Goal: Information Seeking & Learning: Learn about a topic

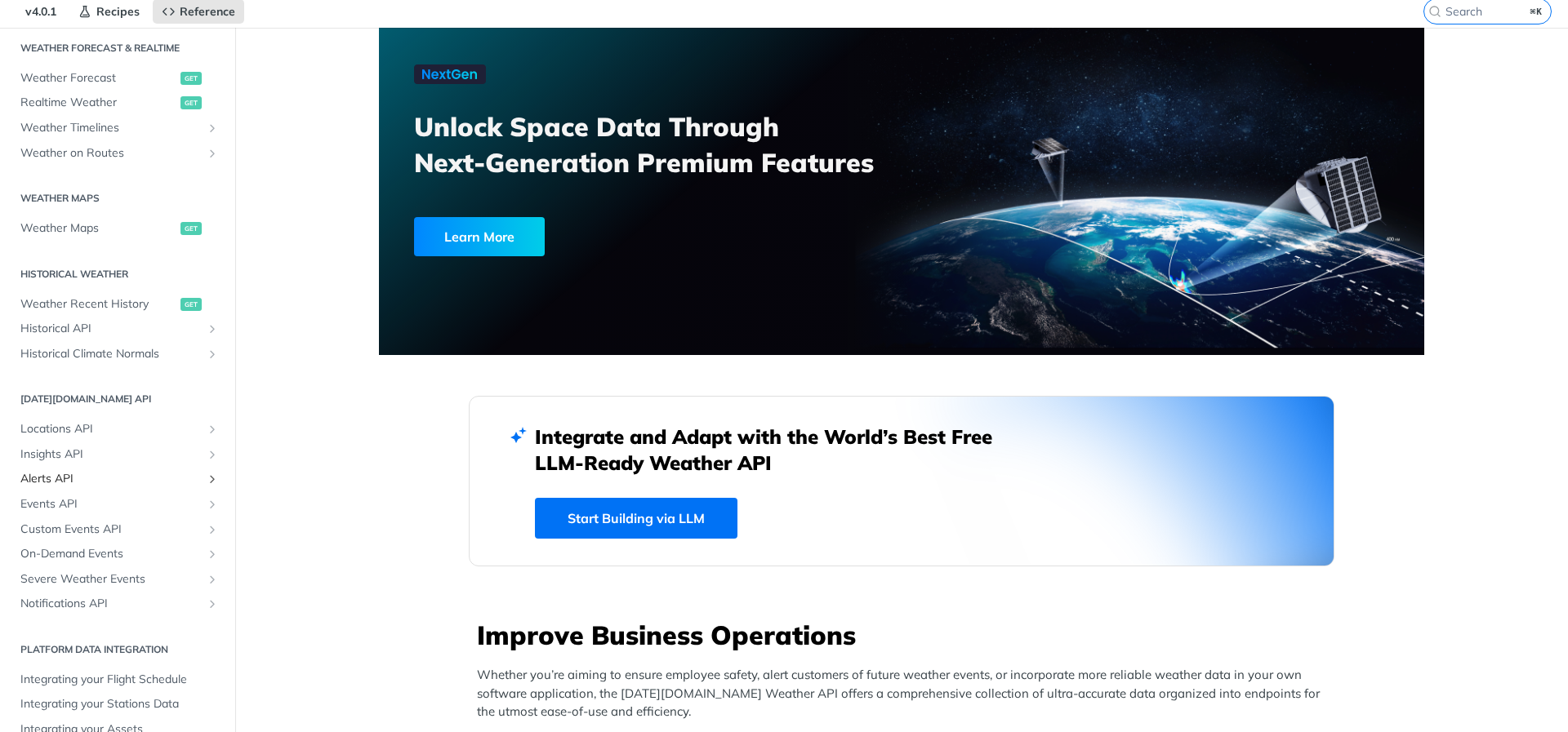
scroll to position [101, 0]
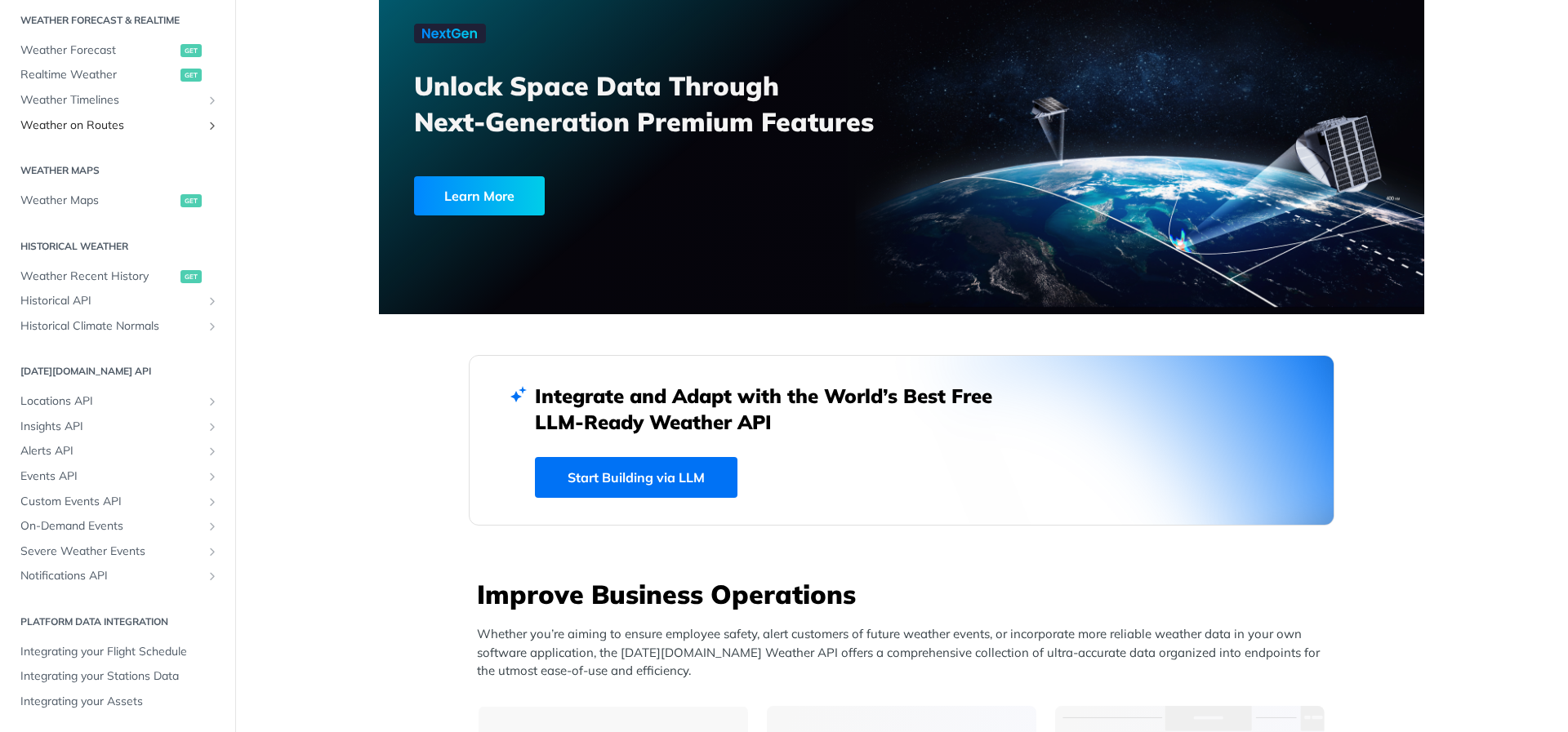
click at [145, 123] on span "Weather on Routes" at bounding box center [111, 126] width 182 height 16
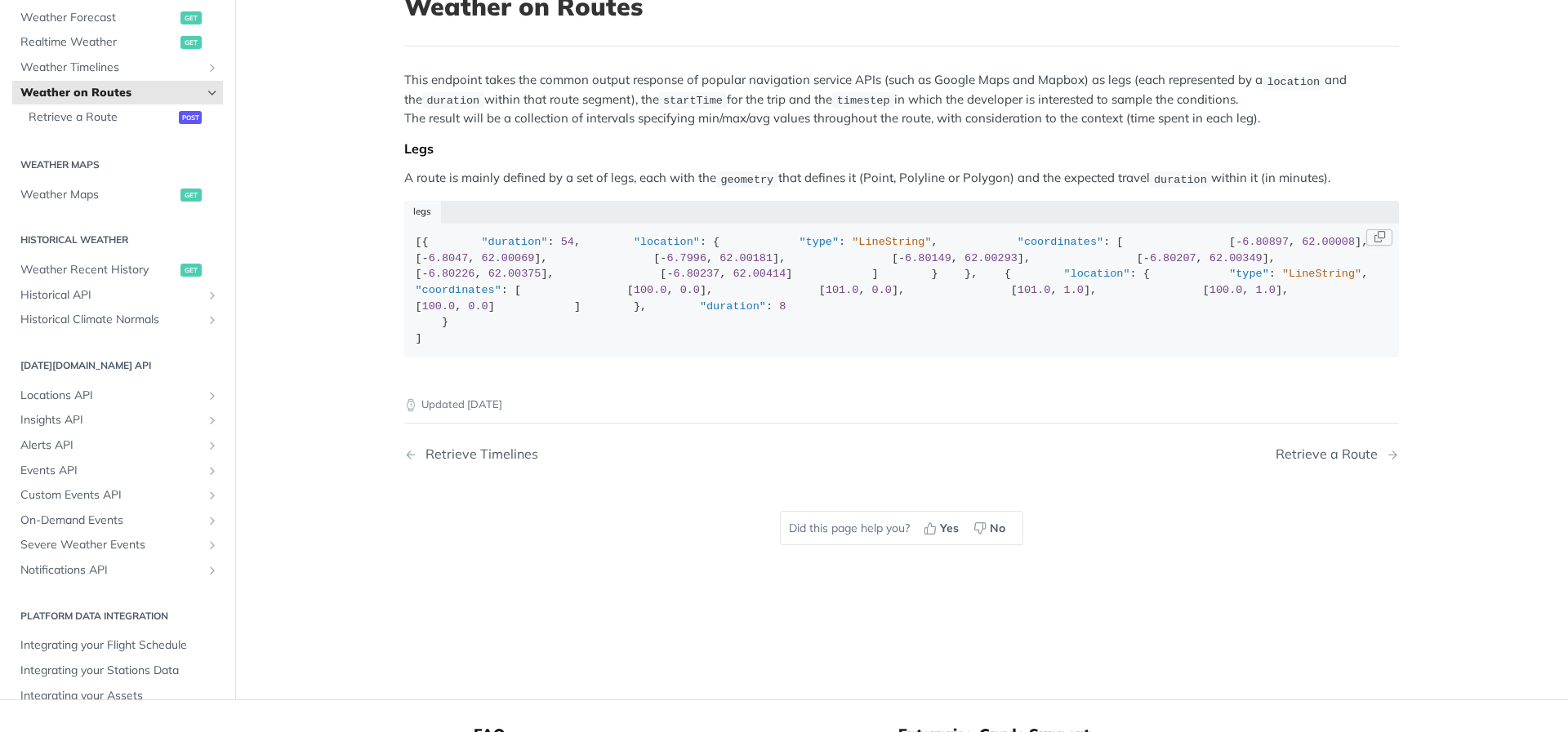
scroll to position [124, 0]
click at [179, 120] on span "post" at bounding box center [191, 113] width 23 height 13
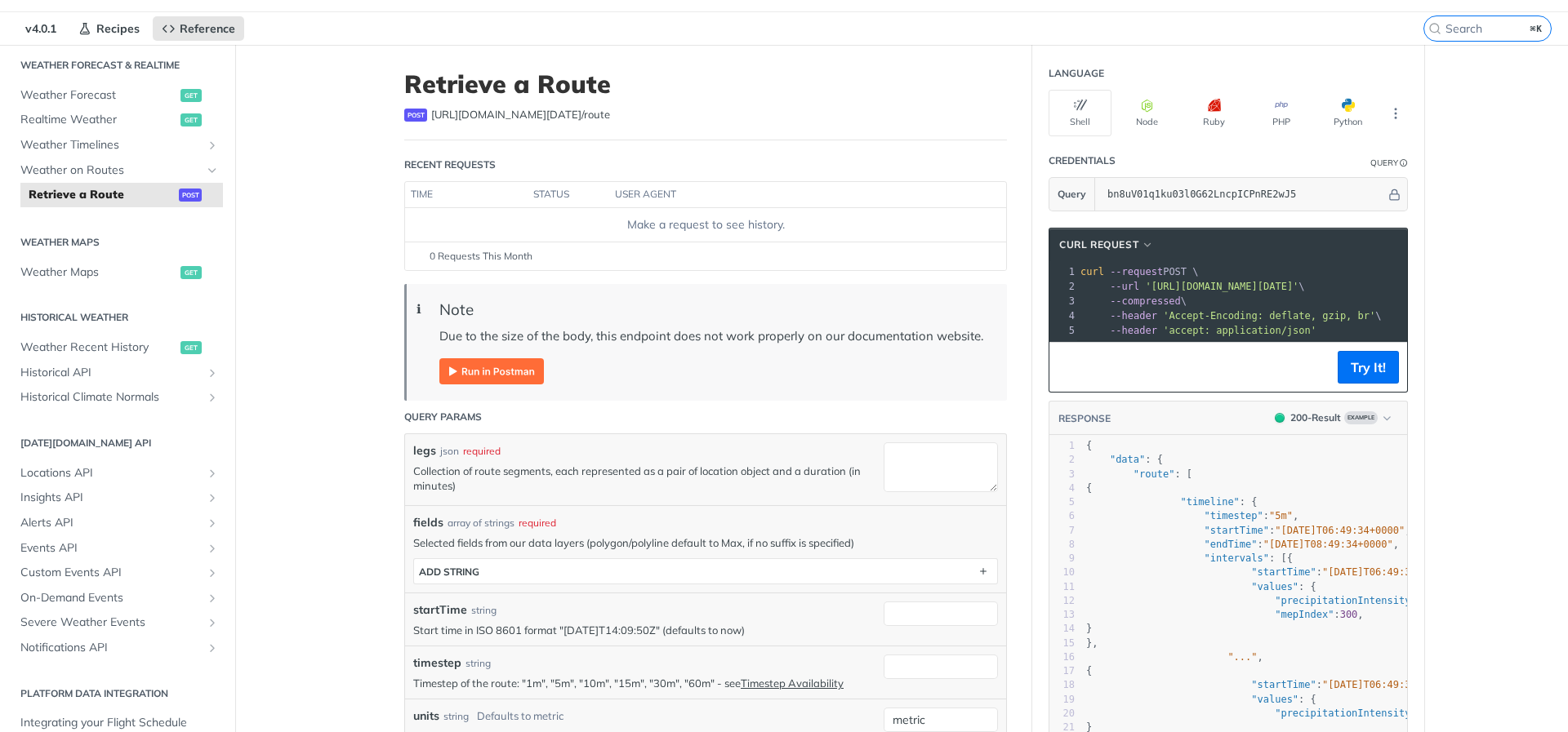
scroll to position [46, 0]
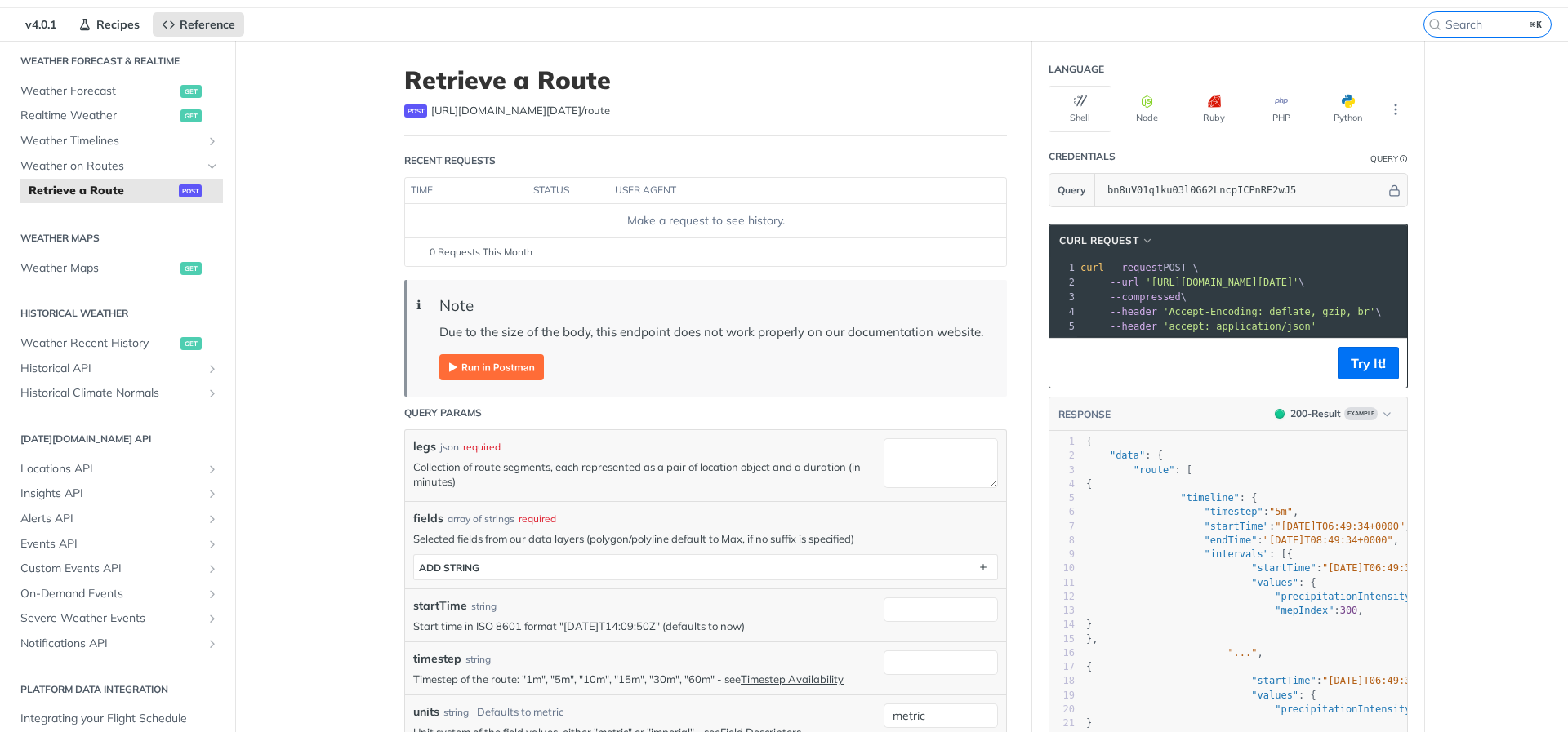
click at [483, 381] on blockquote "ℹ Note Due to the size of the body, this endpoint does not work properly on our…" at bounding box center [706, 338] width 603 height 117
click at [486, 372] on img "Expand image" at bounding box center [491, 367] width 104 height 26
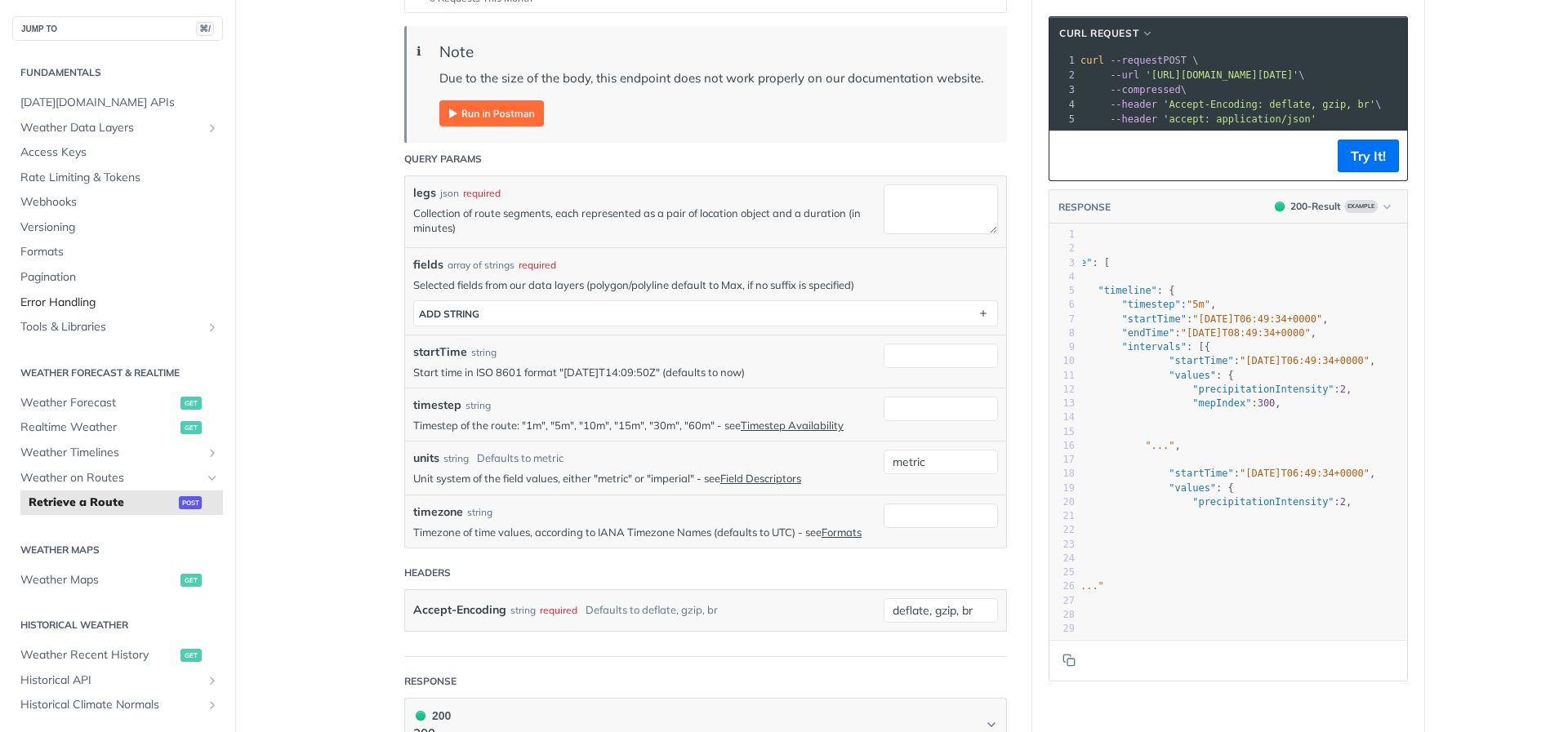
scroll to position [299, 0]
click at [100, 481] on span "Weather on Routes" at bounding box center [111, 478] width 182 height 16
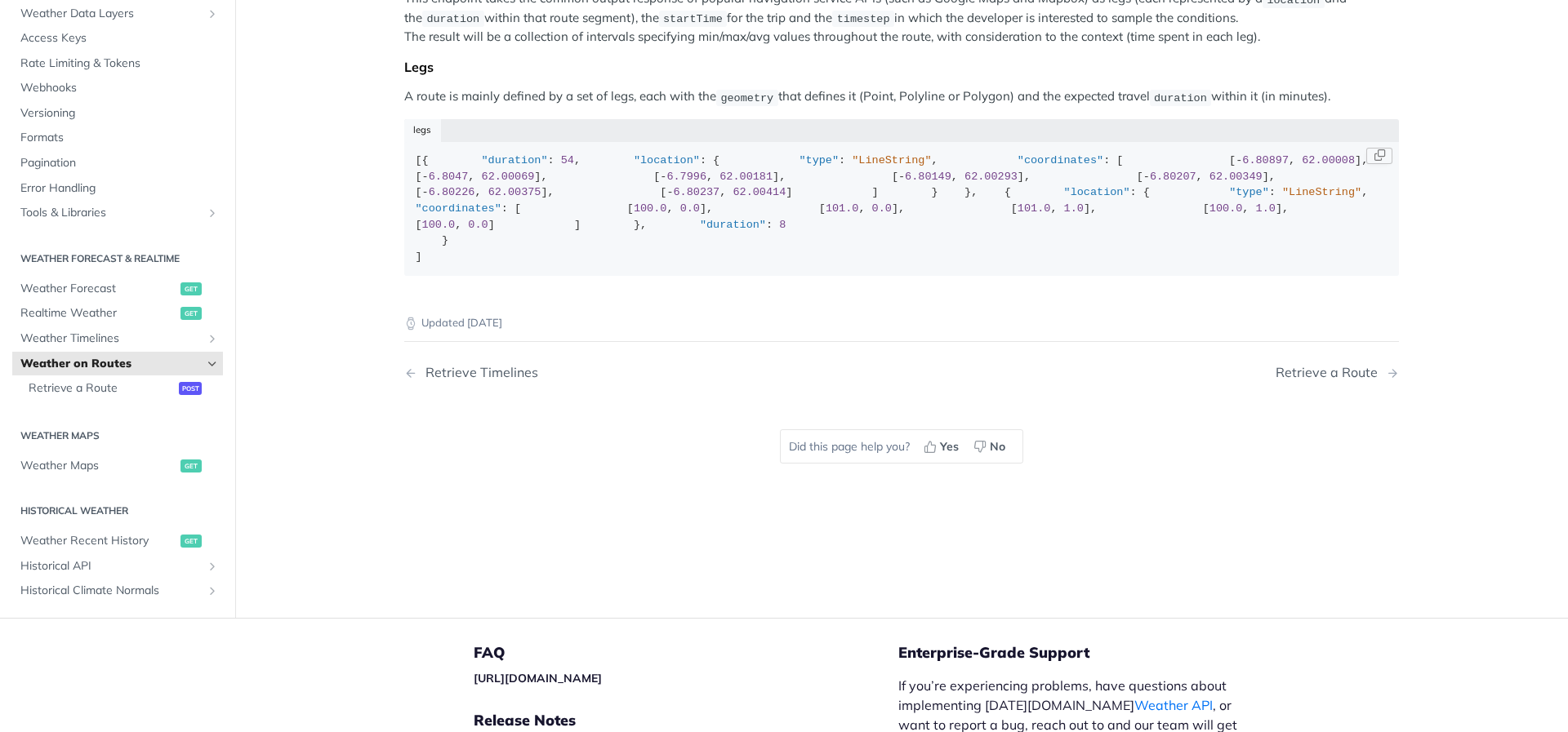
scroll to position [206, 0]
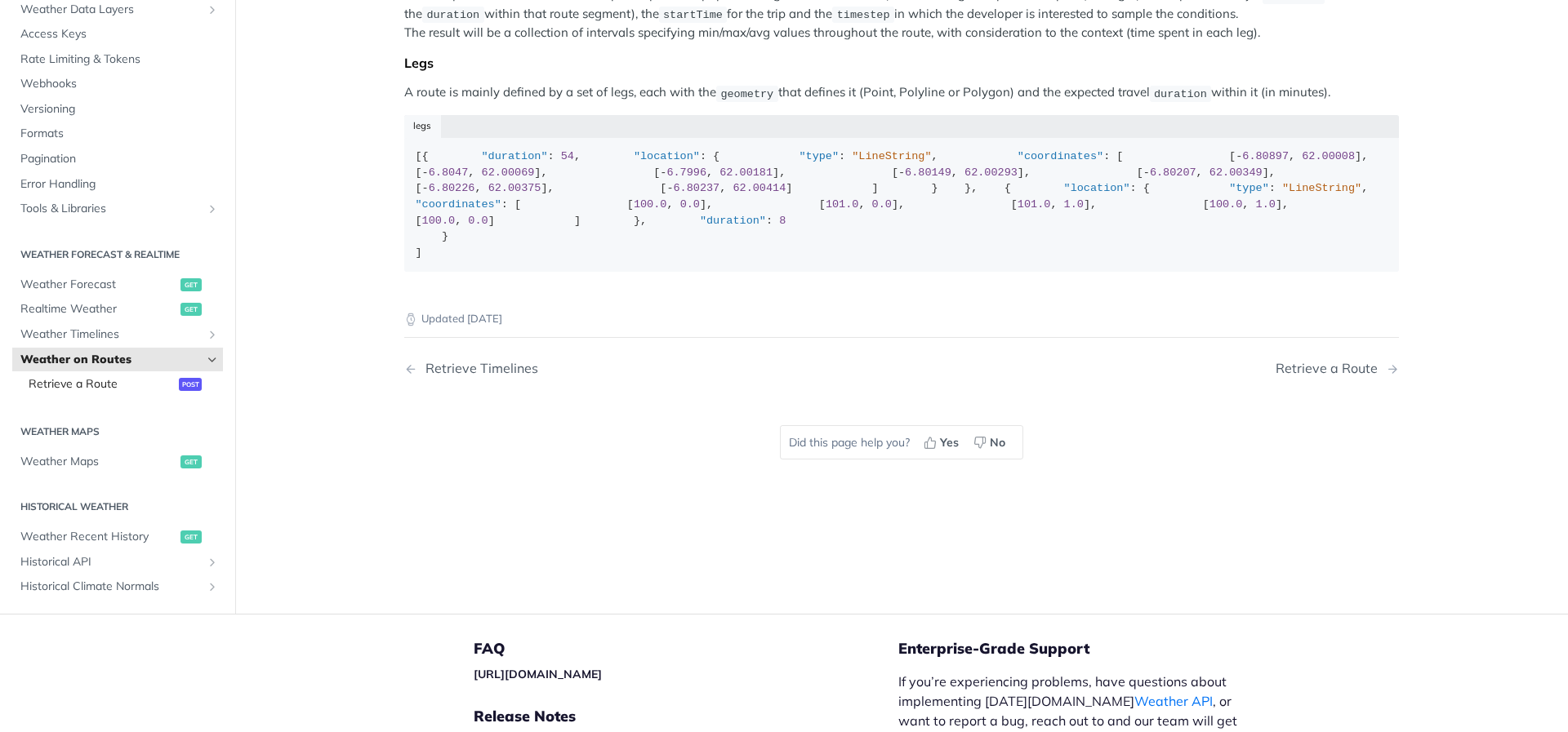
click at [143, 393] on span "Retrieve a Route" at bounding box center [102, 385] width 146 height 16
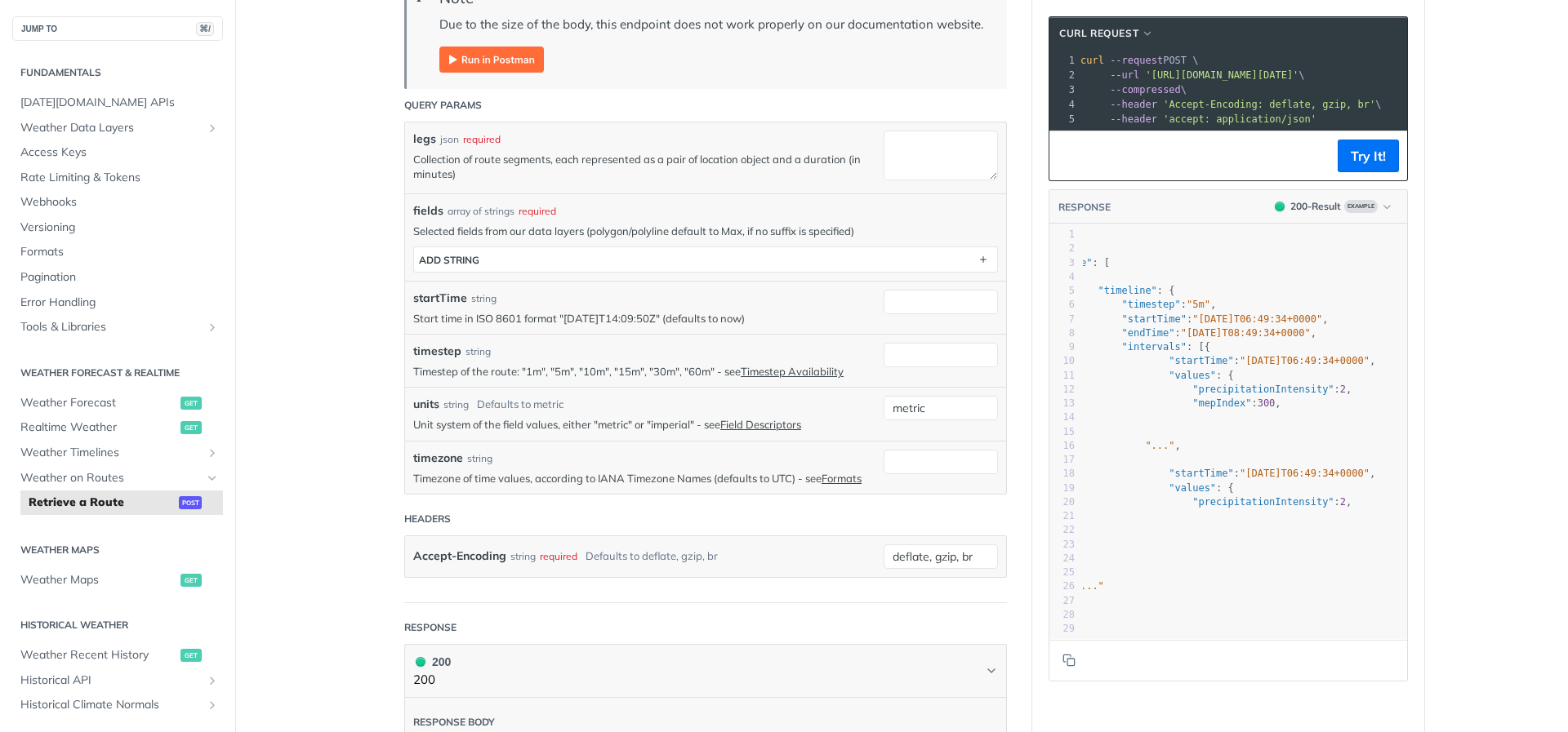
scroll to position [358, 0]
click at [153, 468] on link "Weather on Routes" at bounding box center [118, 478] width 211 height 25
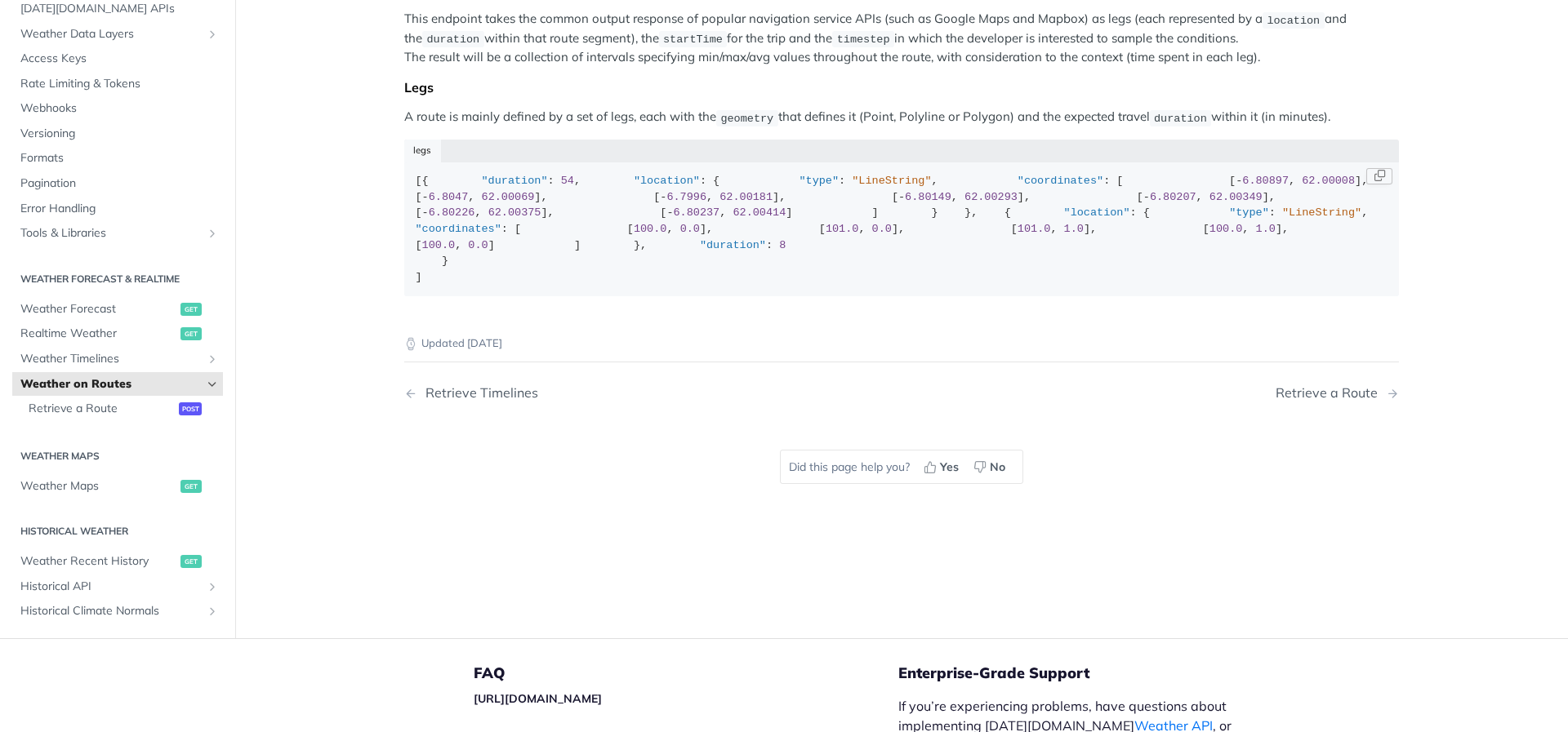
scroll to position [191, 0]
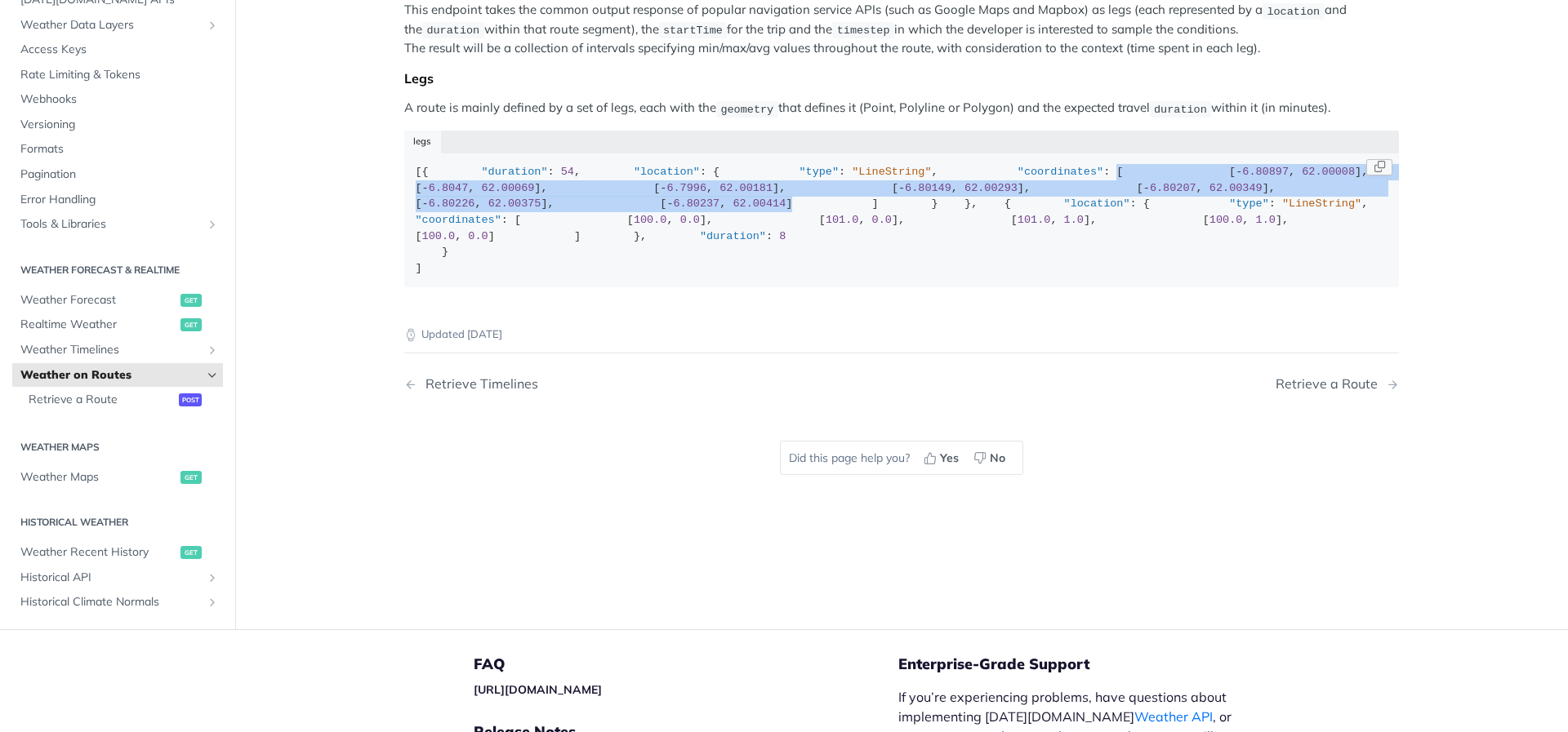
drag, startPoint x: 654, startPoint y: 346, endPoint x: 596, endPoint y: 232, distance: 127.9
click at [596, 232] on div "[{ "duration" : 54 , "location" : { "type" : "LineString" , "coordinates" : [ […" at bounding box center [902, 220] width 973 height 112
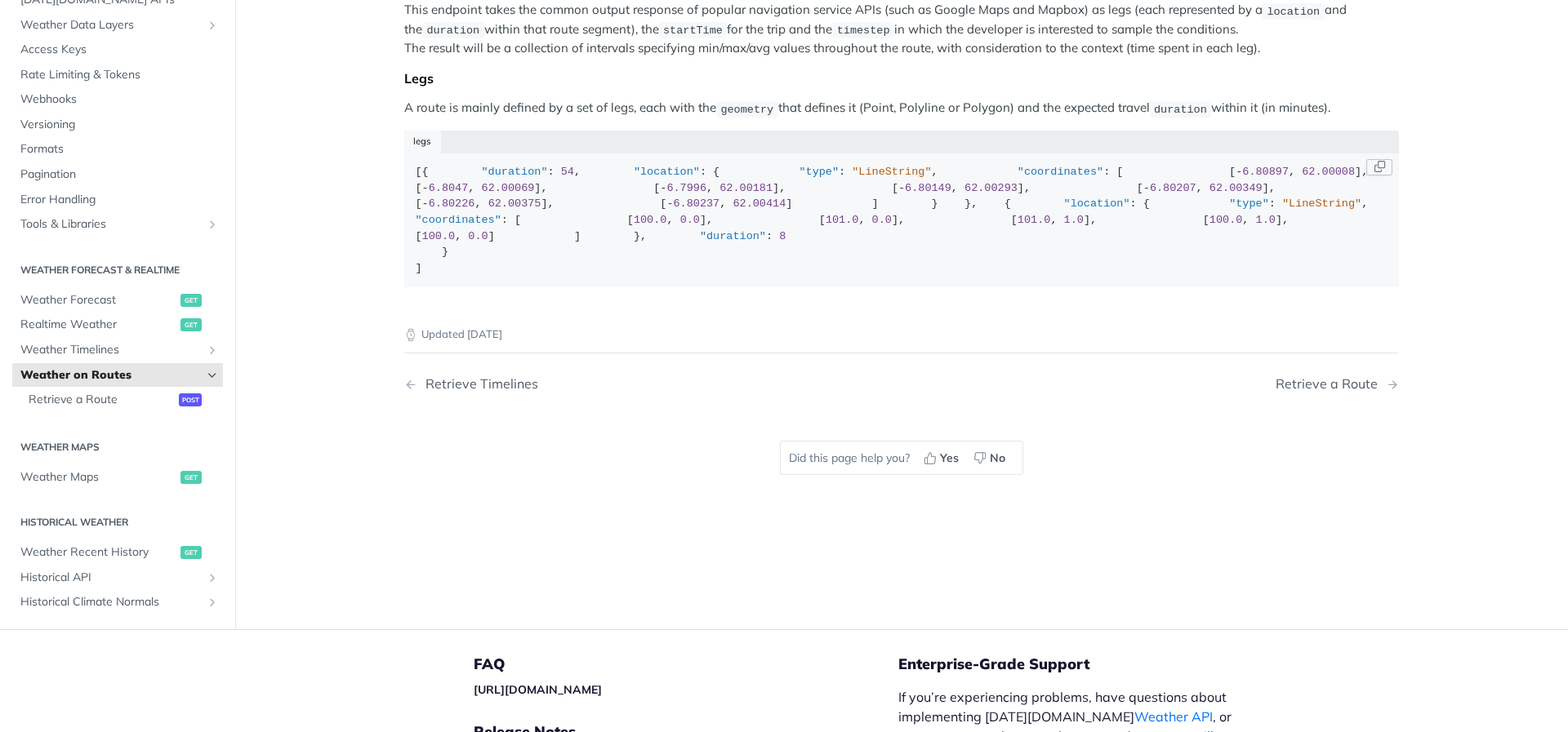
click at [664, 276] on div "[{ "duration" : 54 , "location" : { "type" : "LineString" , "coordinates" : [ […" at bounding box center [902, 220] width 973 height 112
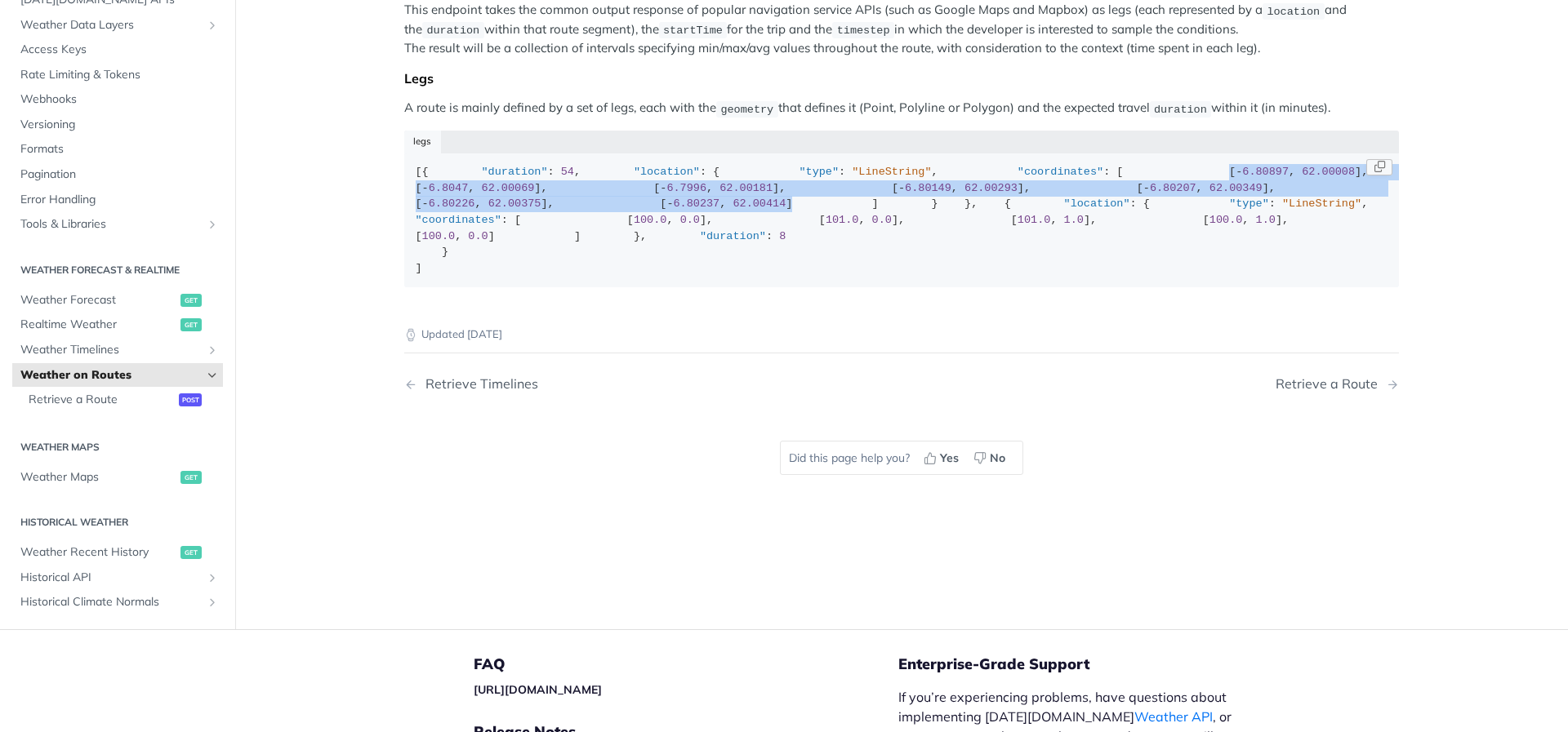
drag, startPoint x: 654, startPoint y: 346, endPoint x: 523, endPoint y: 253, distance: 160.7
click at [523, 253] on div "[{ "duration" : 54 , "location" : { "type" : "LineString" , "coordinates" : [ […" at bounding box center [902, 220] width 973 height 112
copy div "[ - 6.80897 , 62.00008 ], [ - 6.8047 , 62.00069 ], [ - 6.7996 , 62.00181 ], [ -…"
click at [107, 408] on span "Retrieve a Route" at bounding box center [102, 400] width 146 height 16
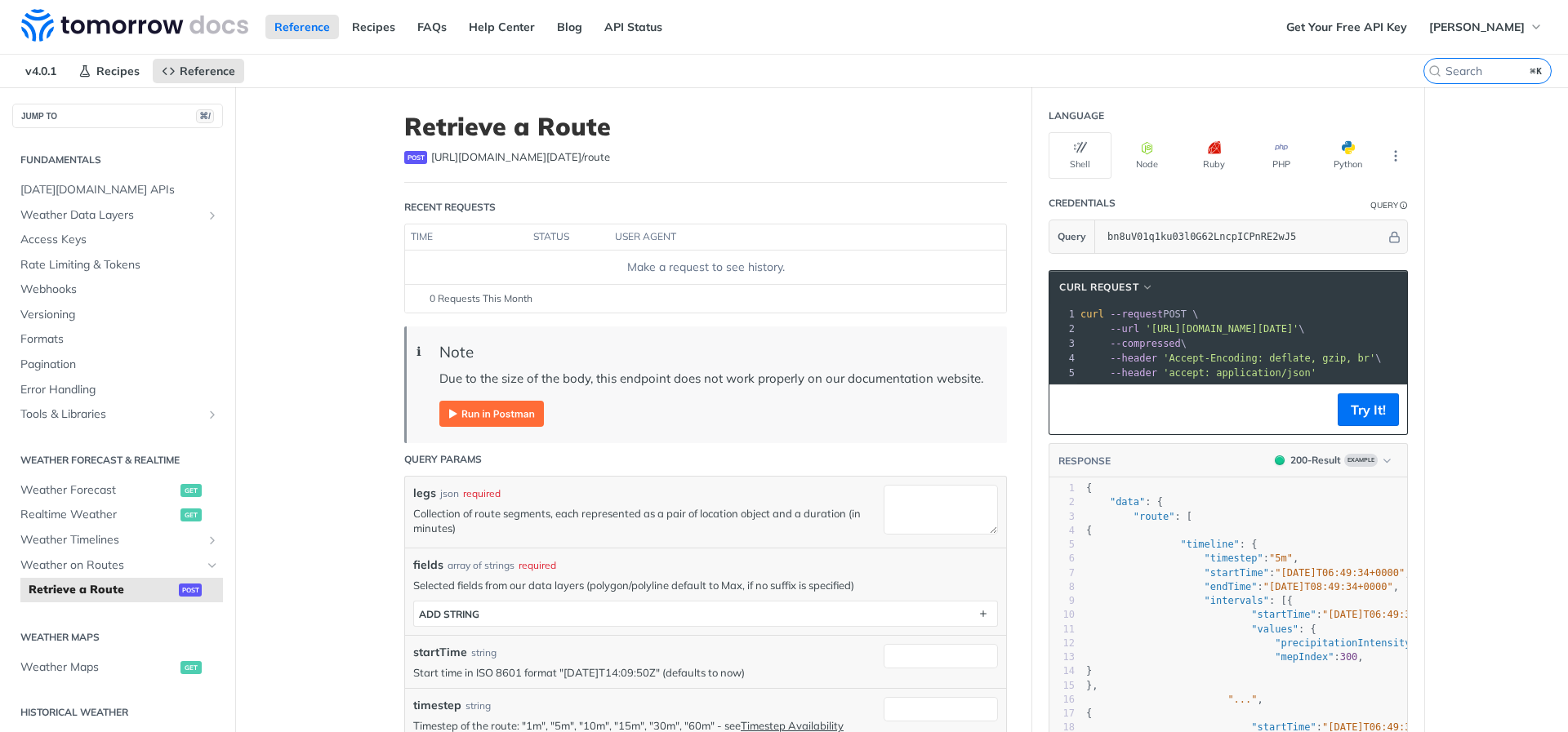
click at [1161, 410] on footer "Try It!" at bounding box center [1229, 410] width 358 height 50
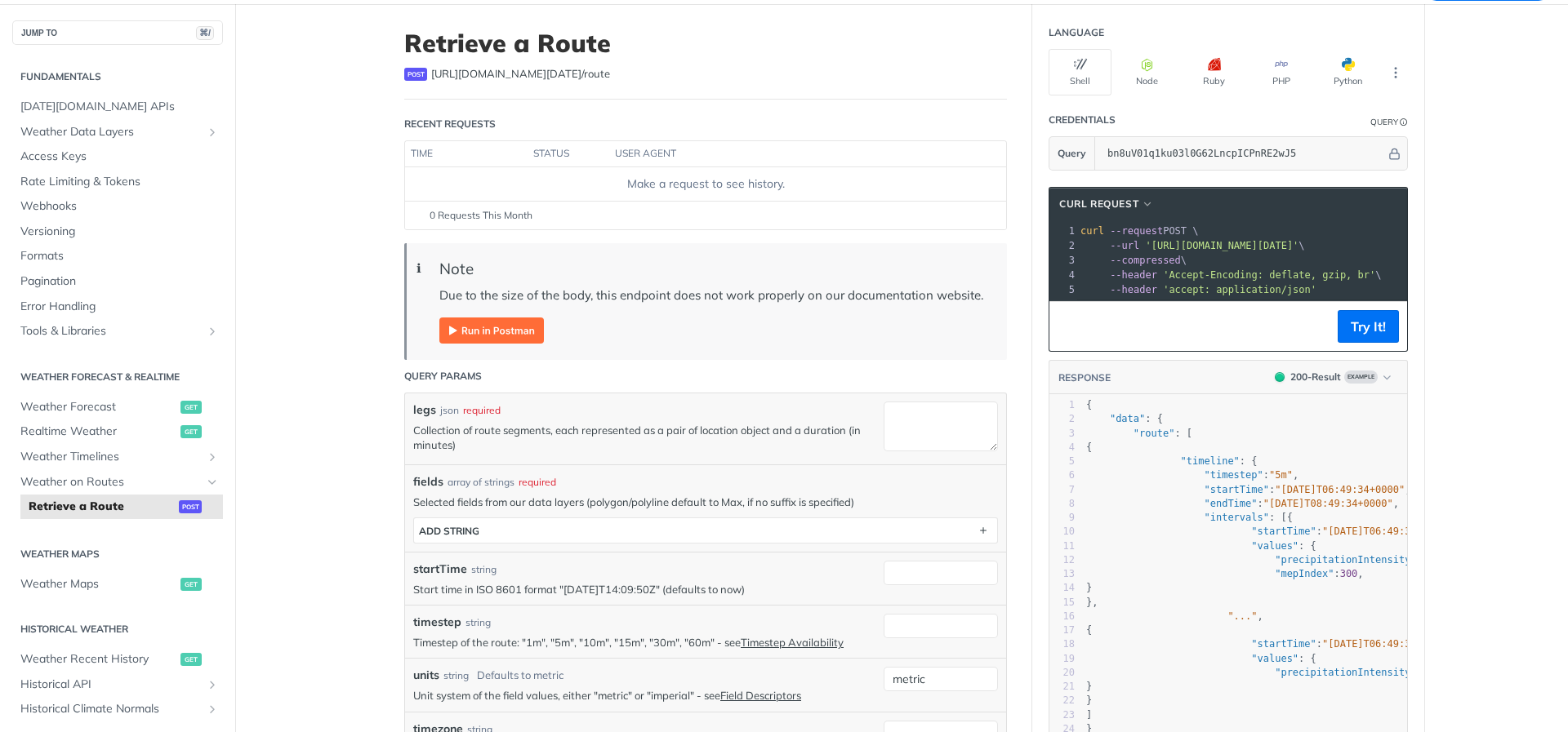
scroll to position [121, 0]
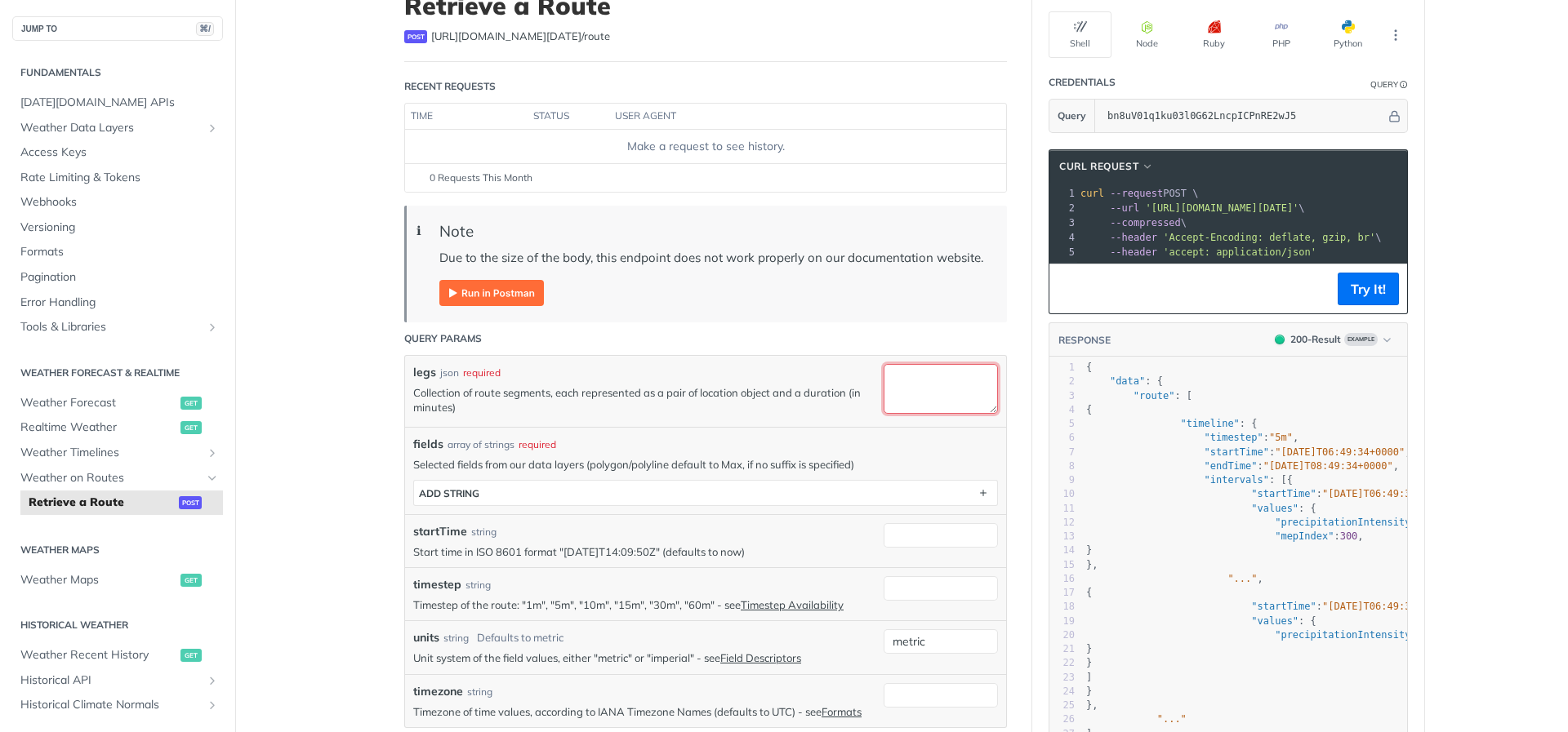
click at [934, 411] on textarea "legs" at bounding box center [941, 389] width 114 height 50
paste textarea "[-6.80897, 62.00008], [-6.8047, 62.00069], [-6.7996, 62.00181], [-6.80149, 62.0…"
click at [894, 394] on textarea "[-6.80897, 62.00008], [-6.8047, 62.00069], [-6.7996, 62.00181], [-6.80149, 62.0…" at bounding box center [941, 389] width 114 height 50
type textarea "[-6.80897, 62.00008], [-6.8047, 62.00069], [-6.7996, 62.00181], [-6.80149, 62.0…"
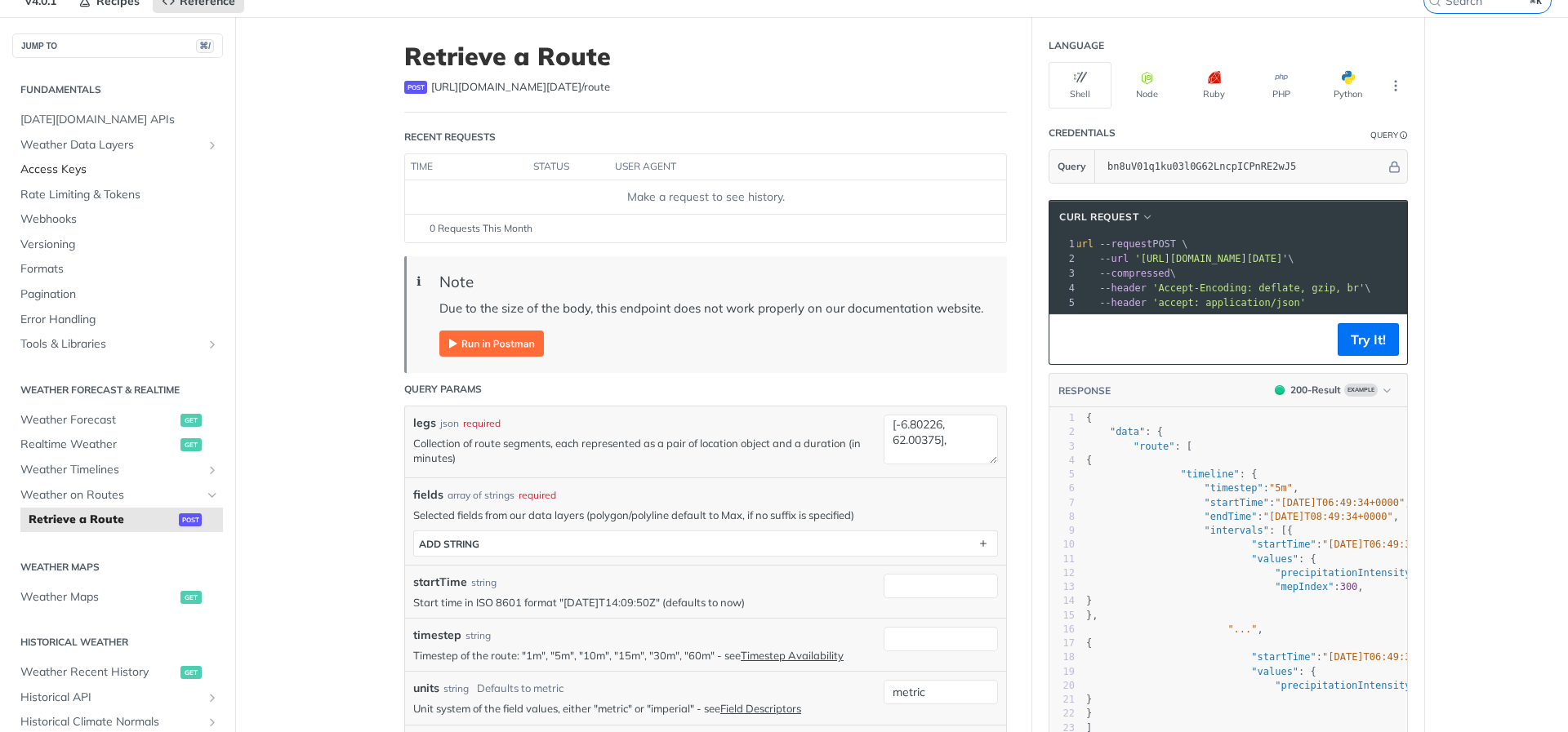
scroll to position [65, 0]
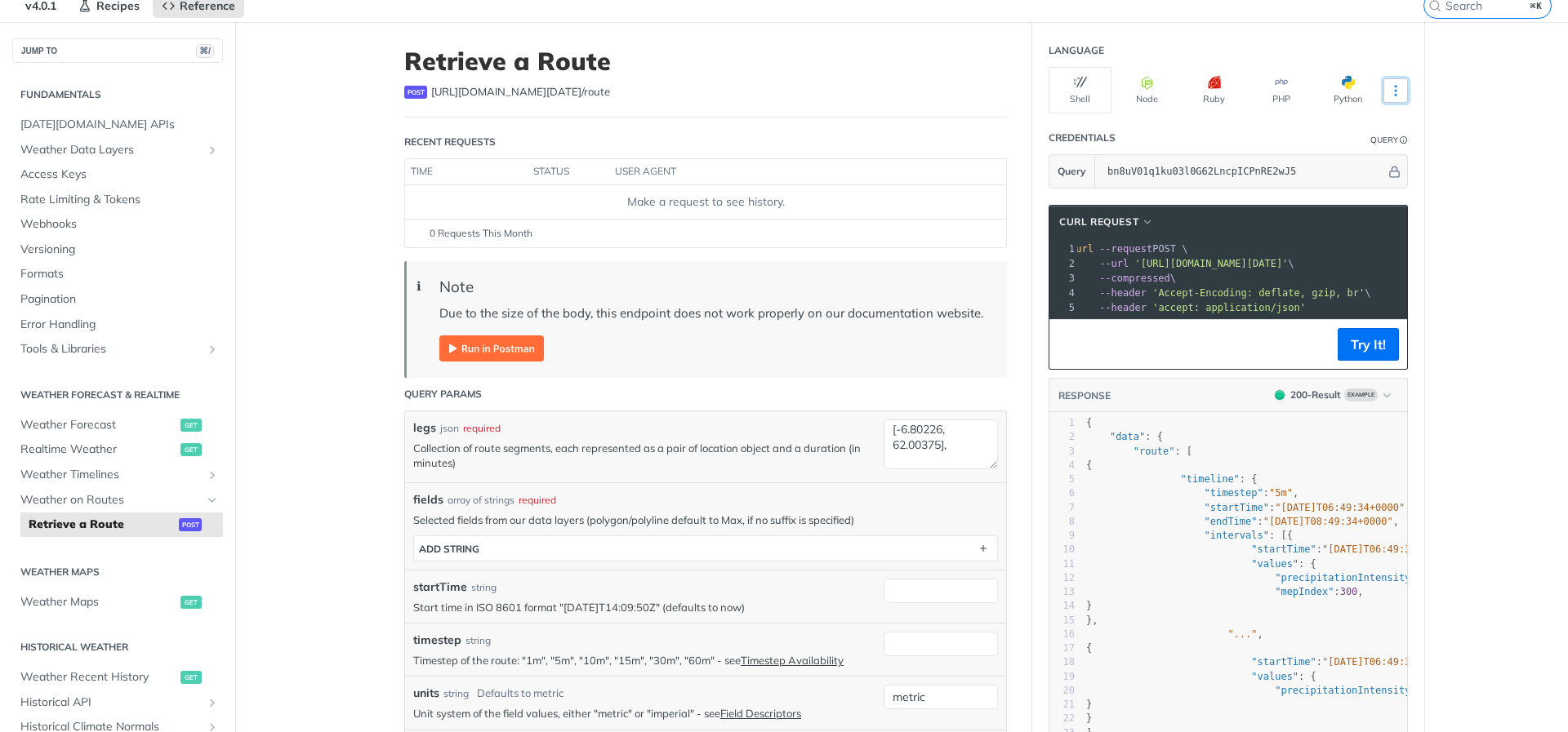
click at [1406, 85] on button "More Languages" at bounding box center [1396, 91] width 25 height 25
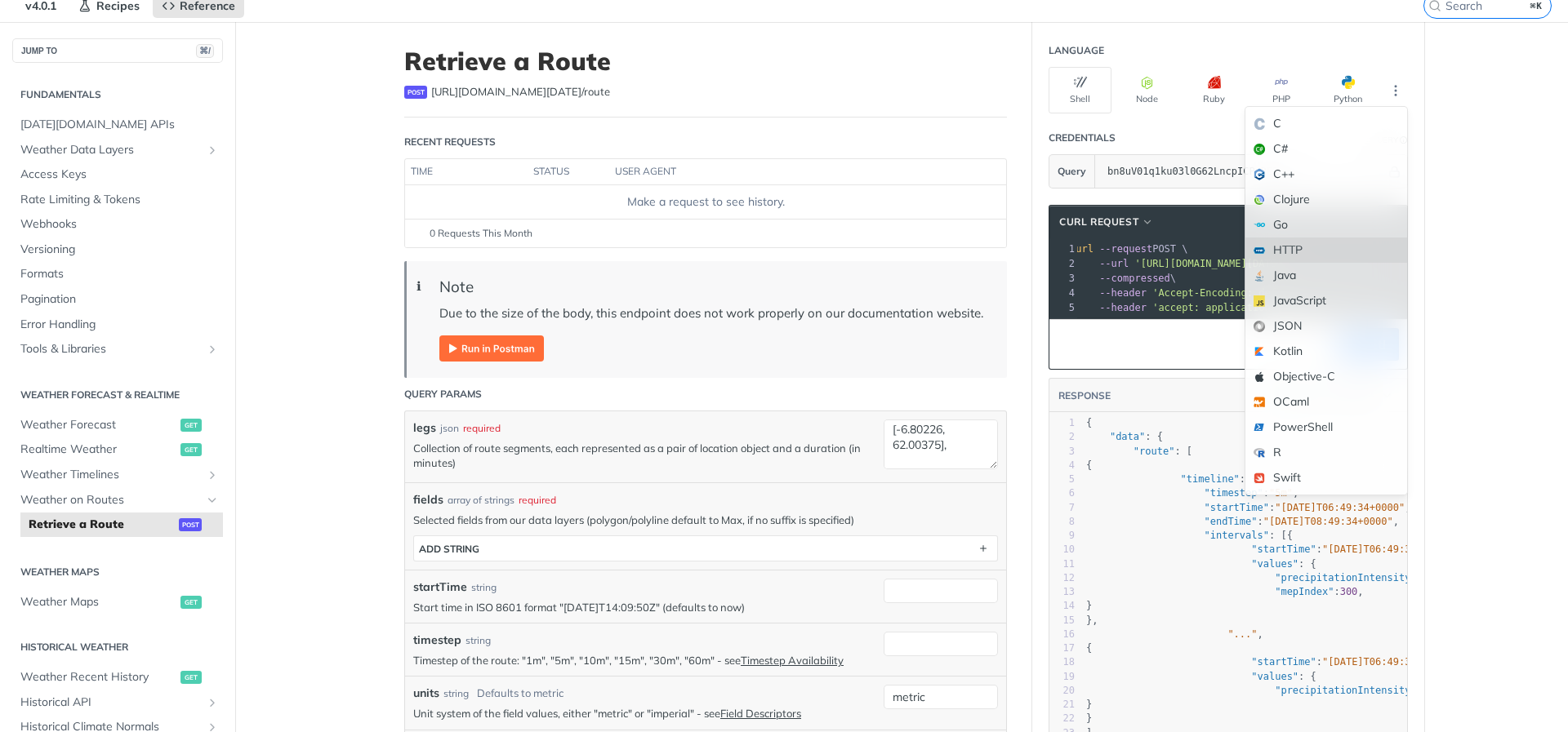
click at [1352, 240] on div "HTTP" at bounding box center [1327, 250] width 162 height 25
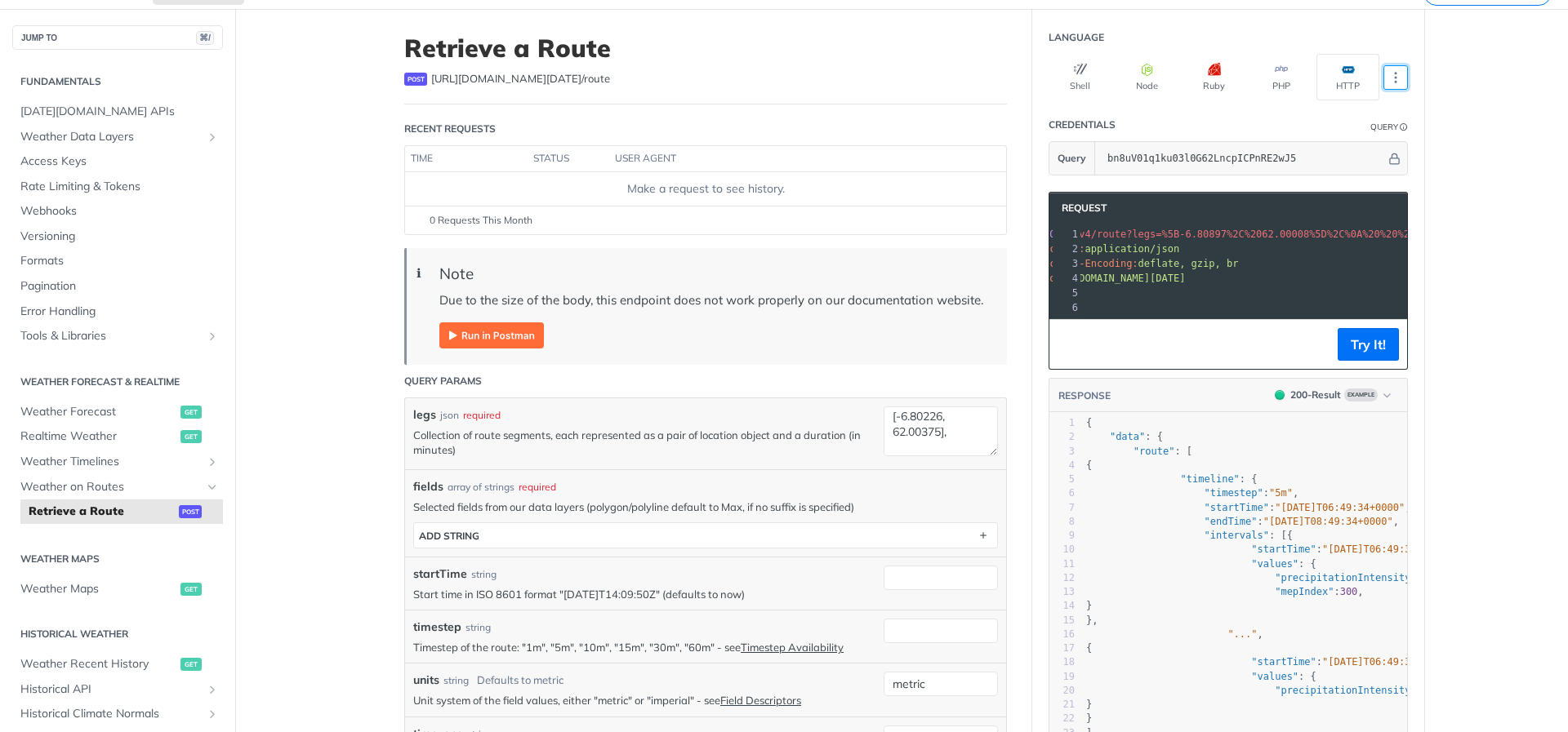
scroll to position [0, 40]
click at [1403, 76] on button "More Languages" at bounding box center [1396, 77] width 25 height 25
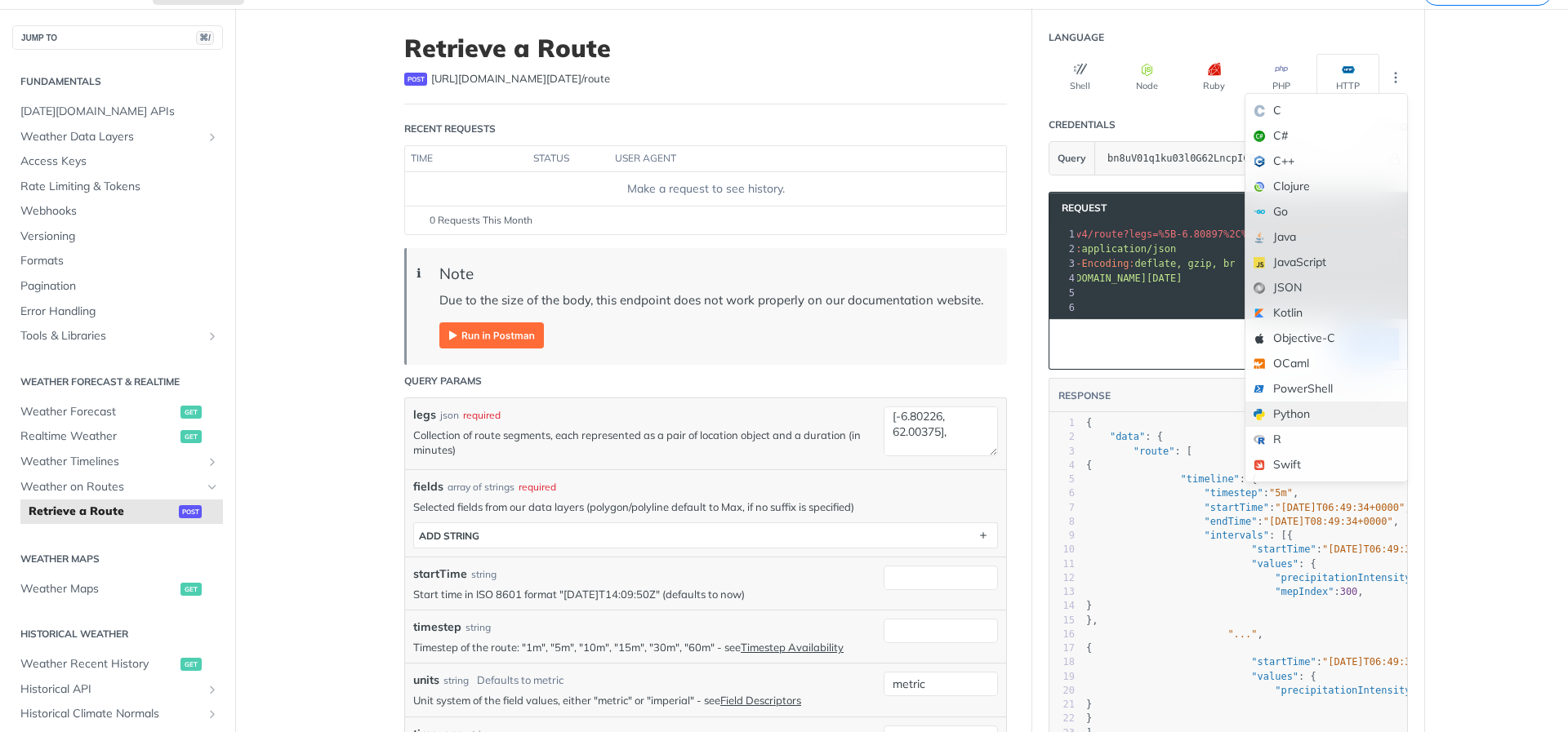
click at [1343, 403] on div "Python" at bounding box center [1327, 414] width 162 height 25
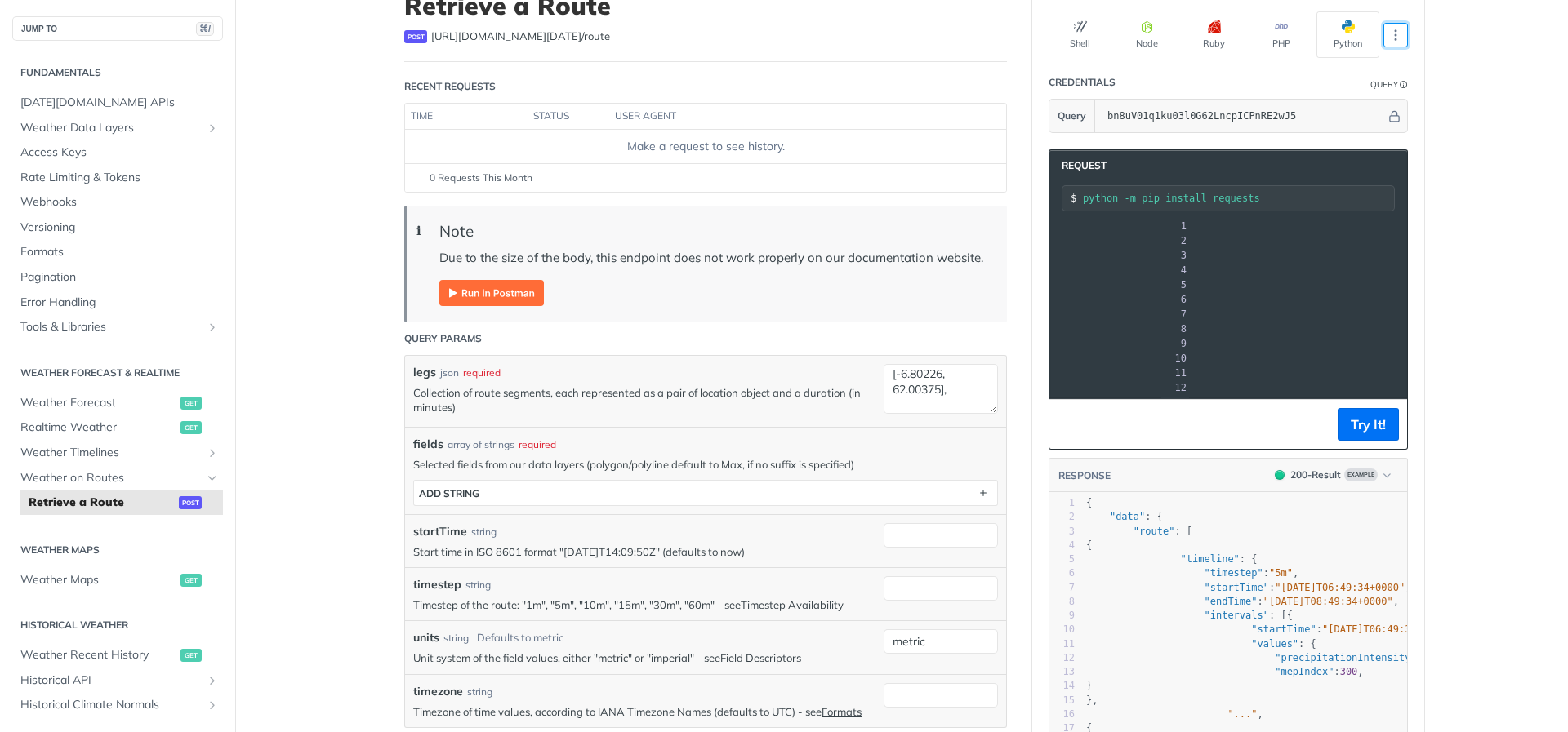
scroll to position [0, 0]
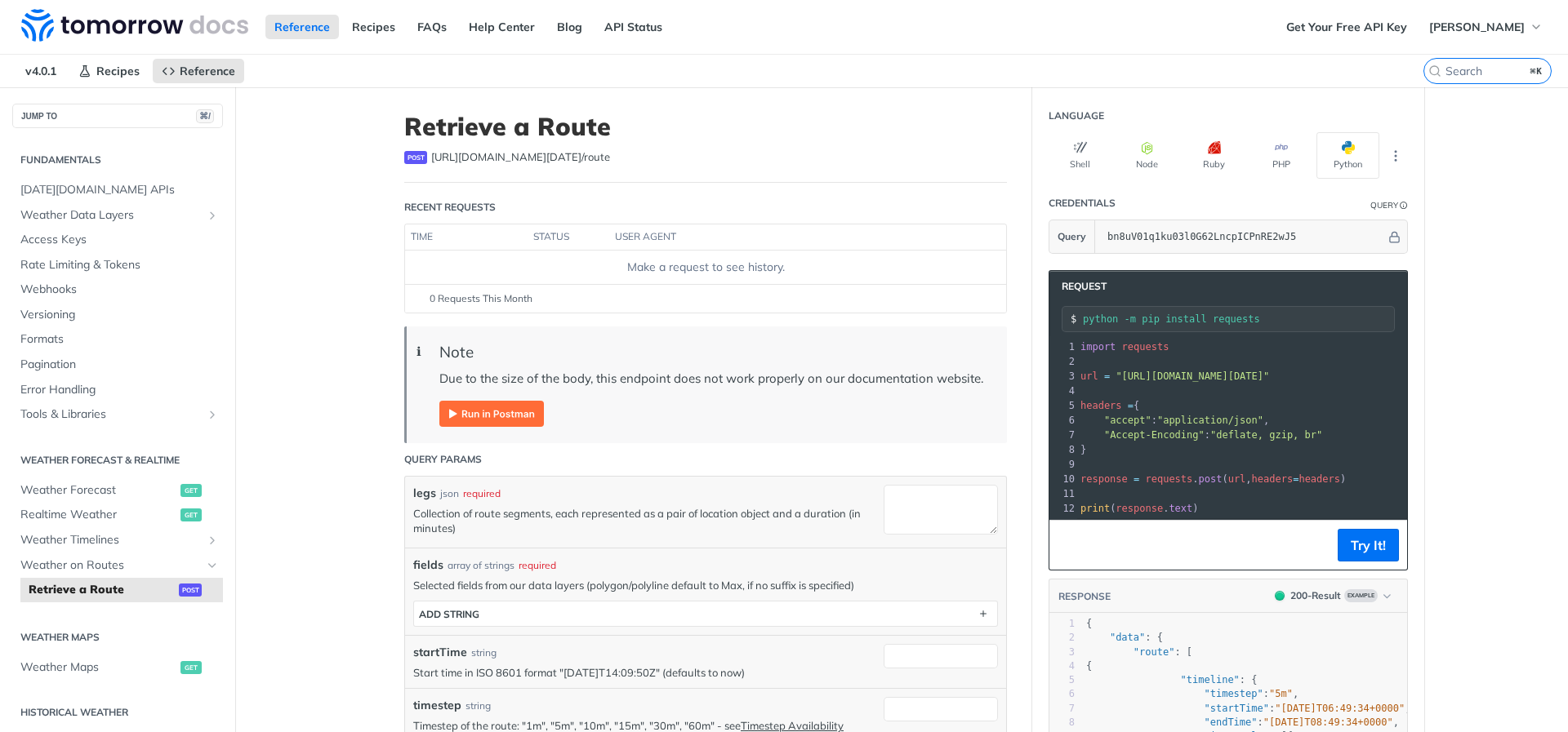
click at [318, 400] on main "JUMP TO ⌘/ Fundamentals [DATE][DOMAIN_NAME] APIs Weather Data Layers Core Proba…" at bounding box center [784, 728] width 1568 height 1281
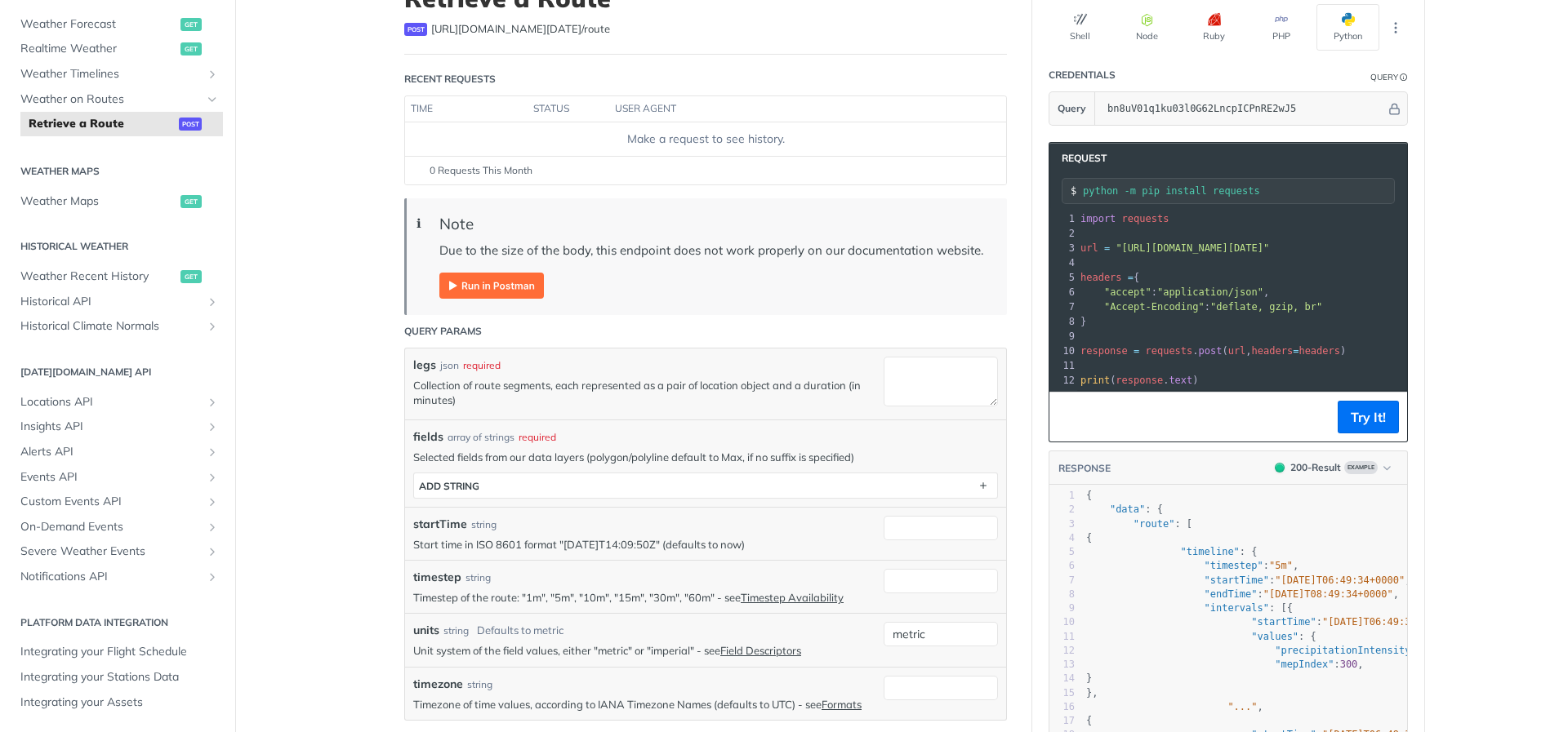
scroll to position [151, 0]
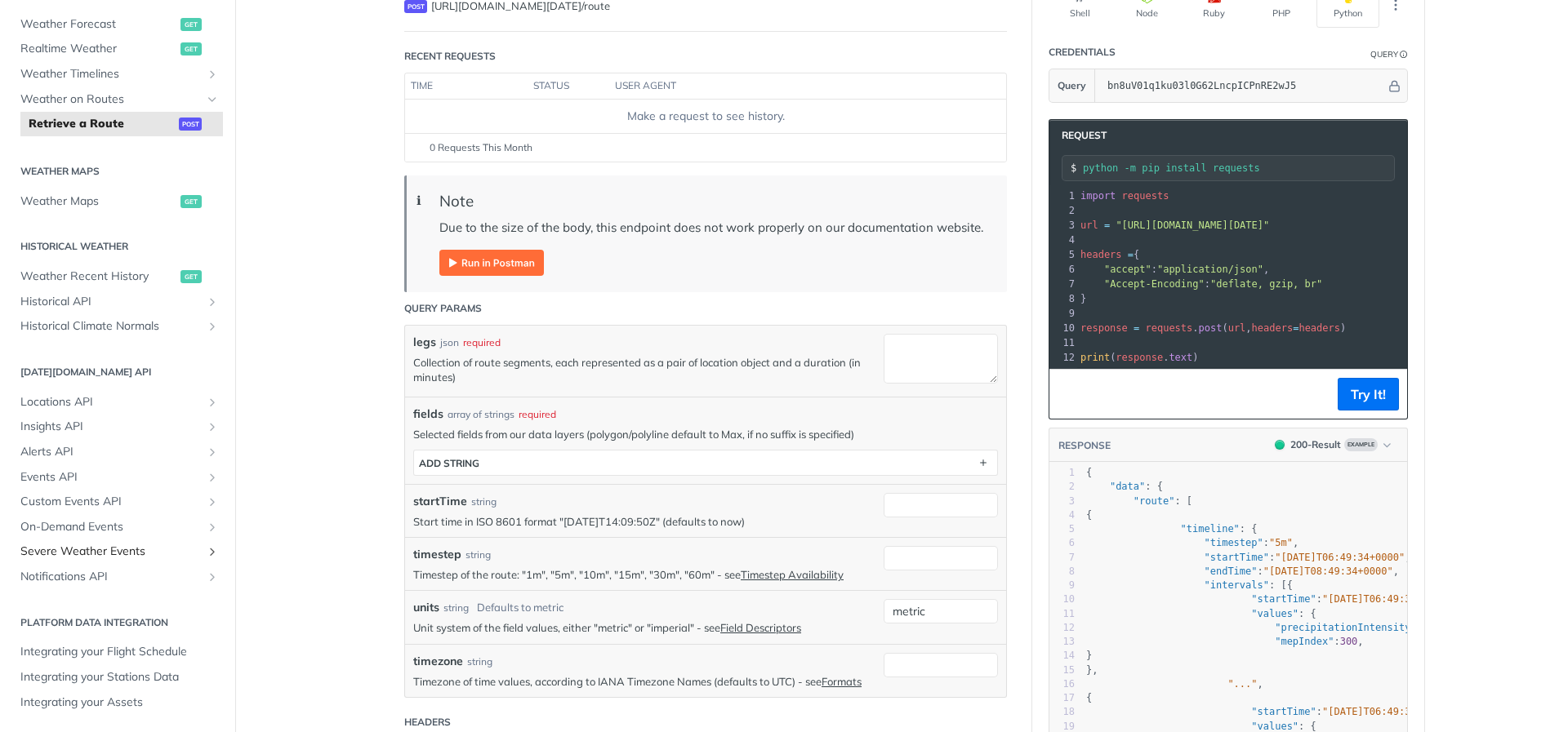
click at [123, 546] on span "Severe Weather Events" at bounding box center [111, 552] width 182 height 16
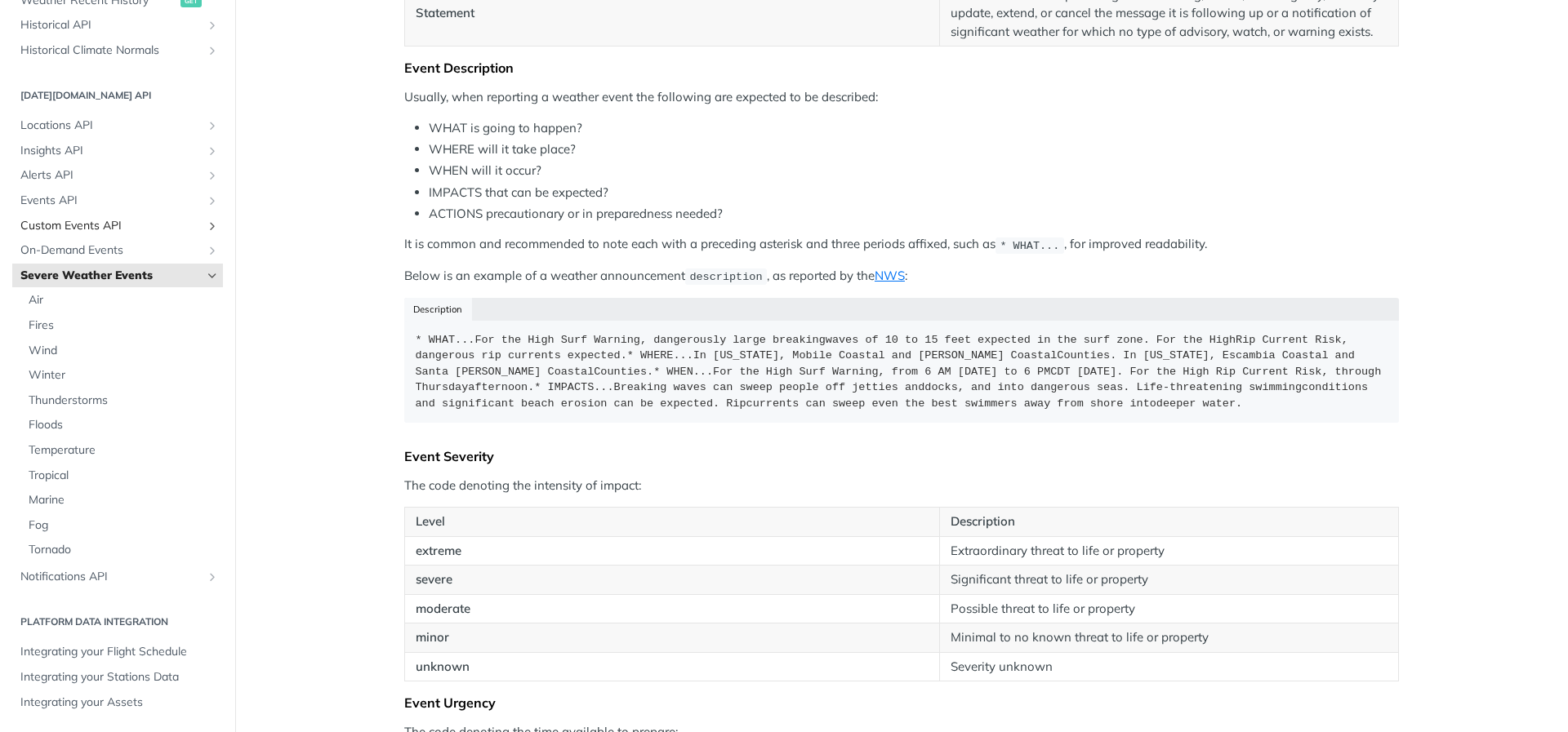
scroll to position [1338, 0]
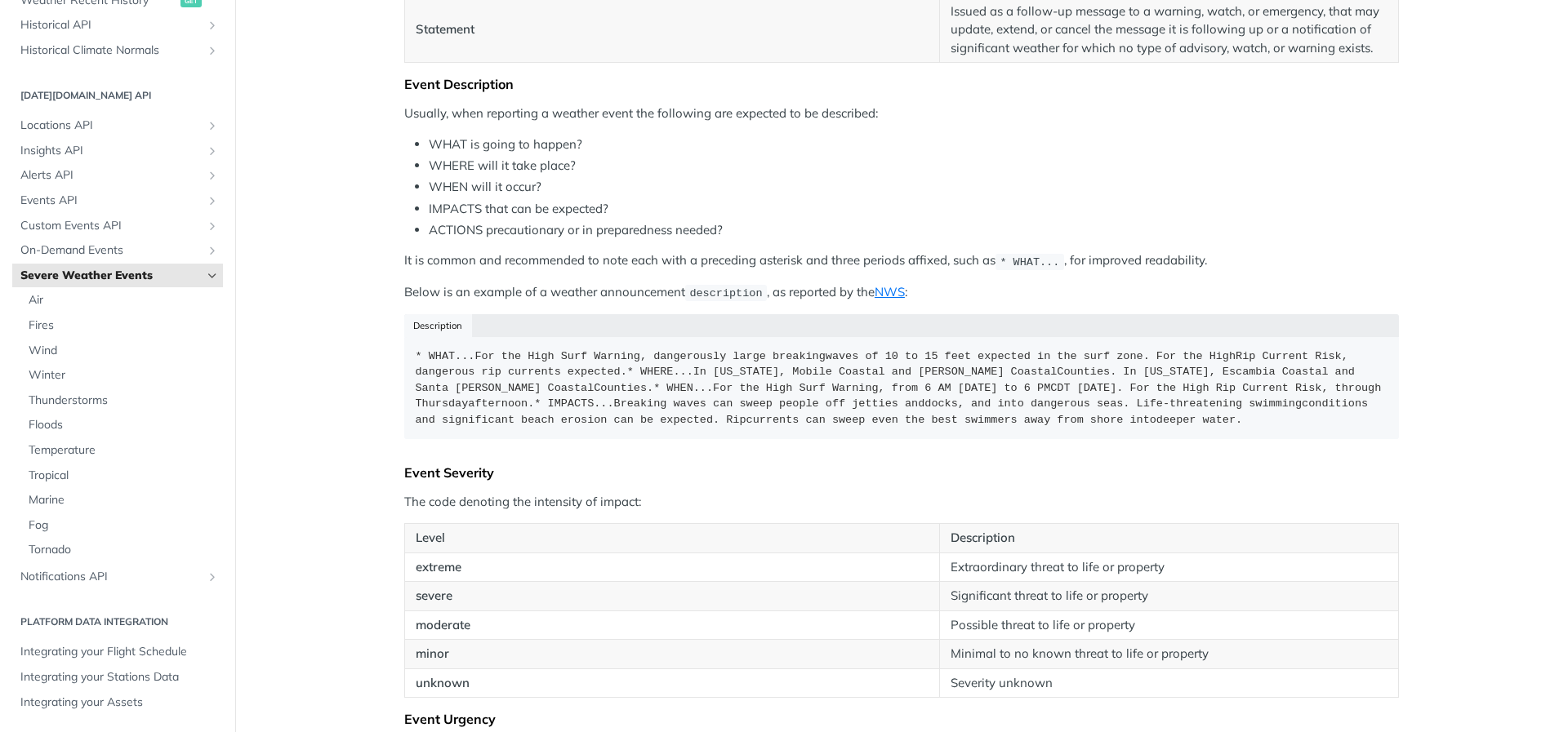
click at [208, 264] on link "Severe Weather Events" at bounding box center [118, 276] width 211 height 25
click at [212, 273] on icon "Hide subpages for Severe Weather Events" at bounding box center [212, 276] width 13 height 13
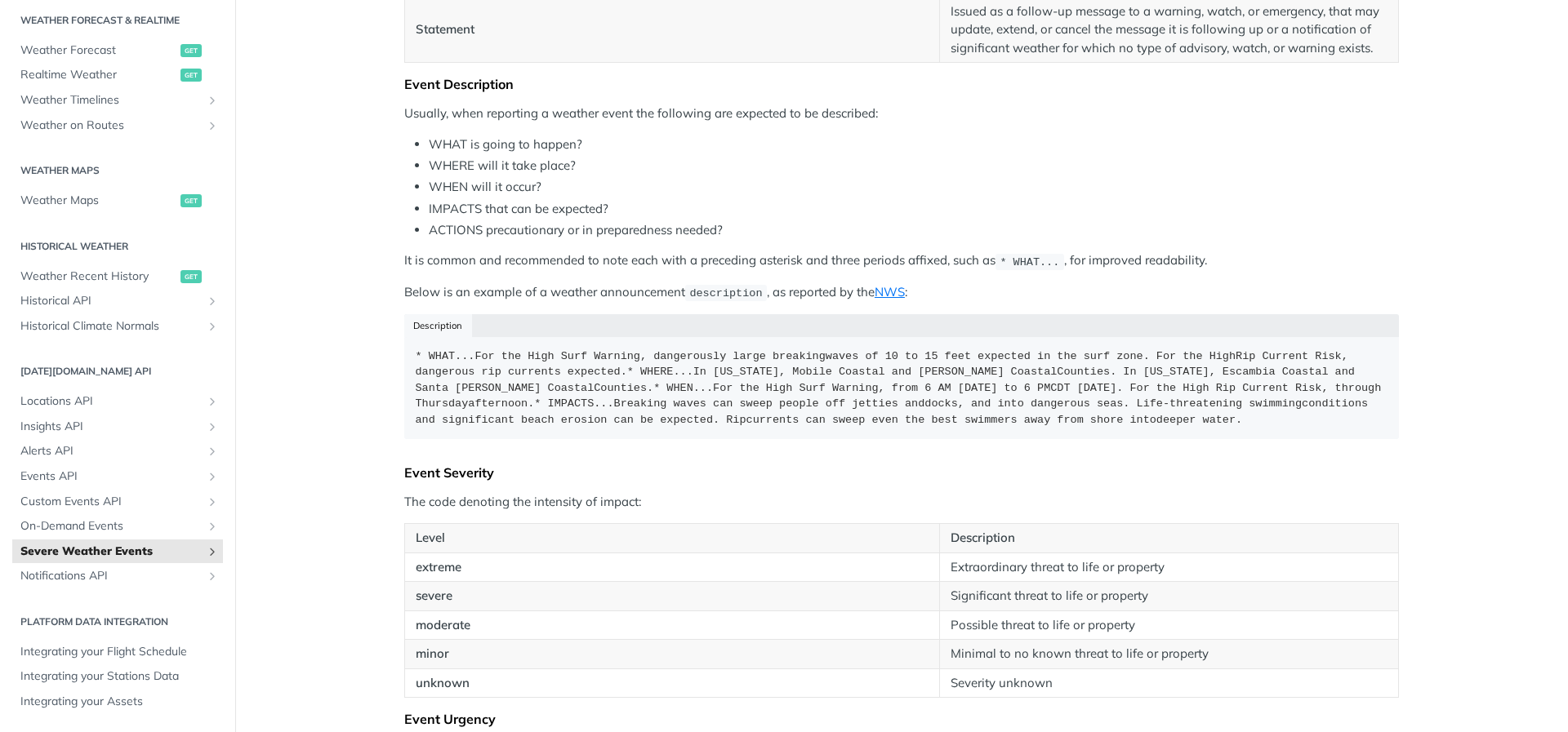
scroll to position [353, 0]
click at [90, 468] on span "Events API" at bounding box center [111, 476] width 182 height 16
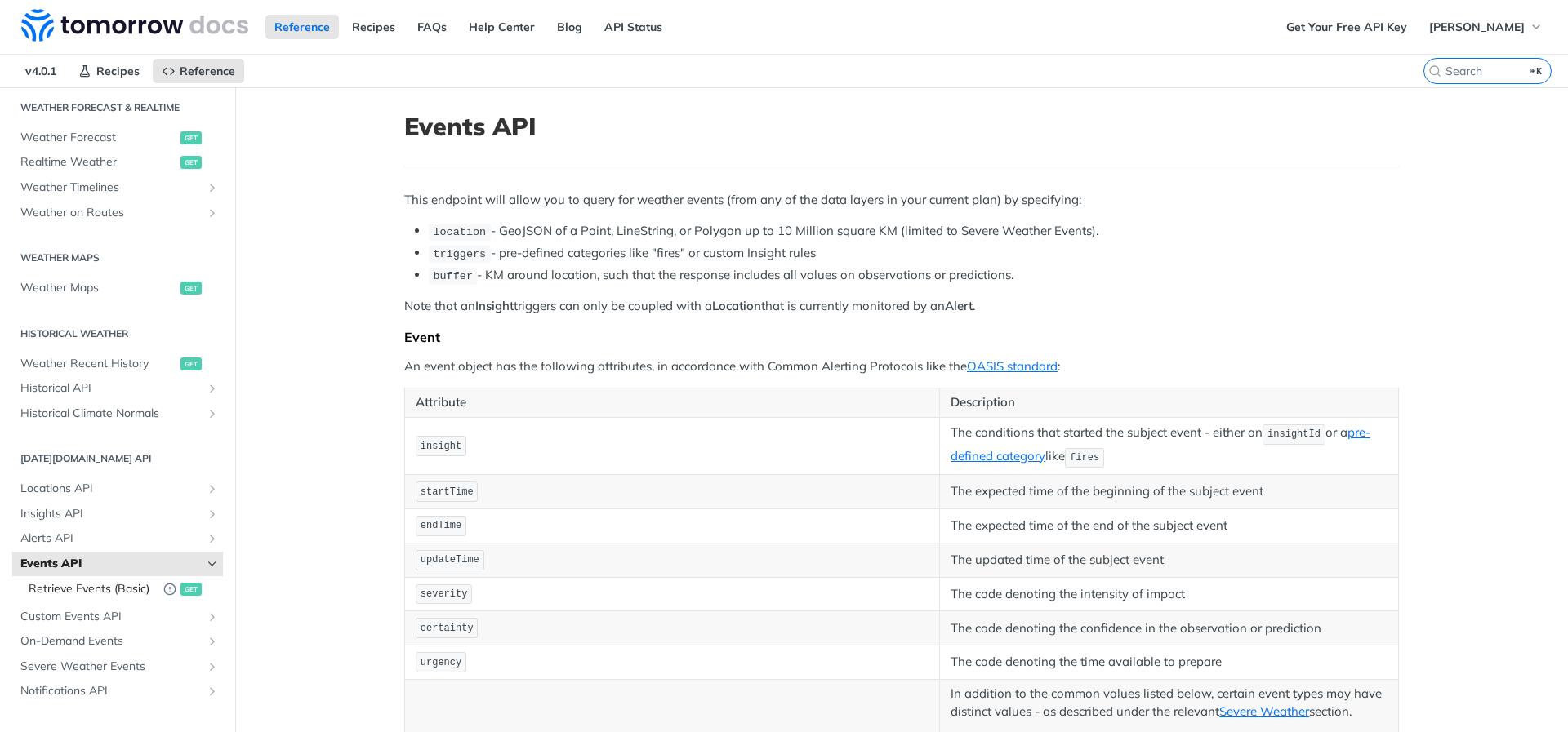
click at [138, 594] on span "Retrieve Events (Basic)" at bounding box center [92, 590] width 127 height 16
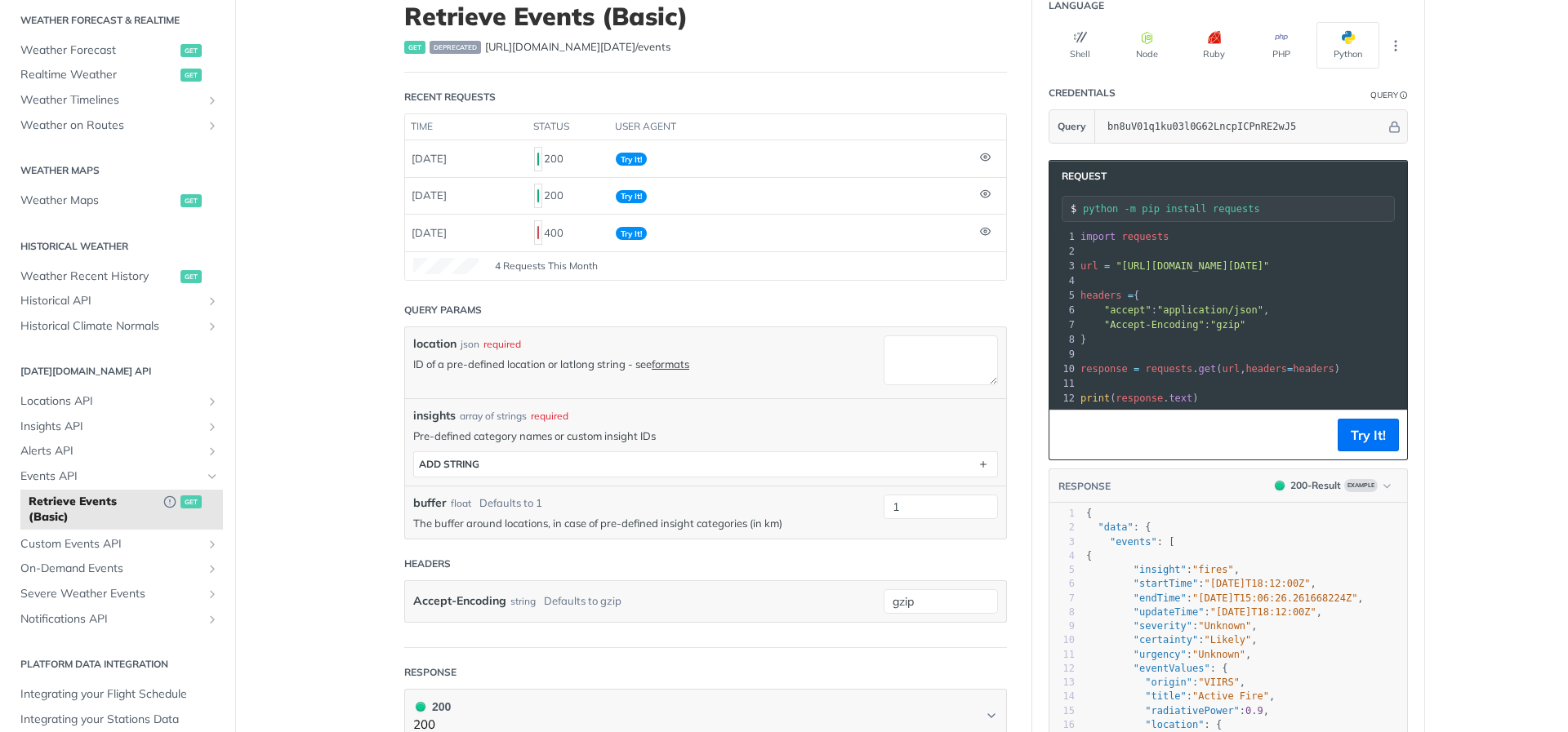
scroll to position [133, 0]
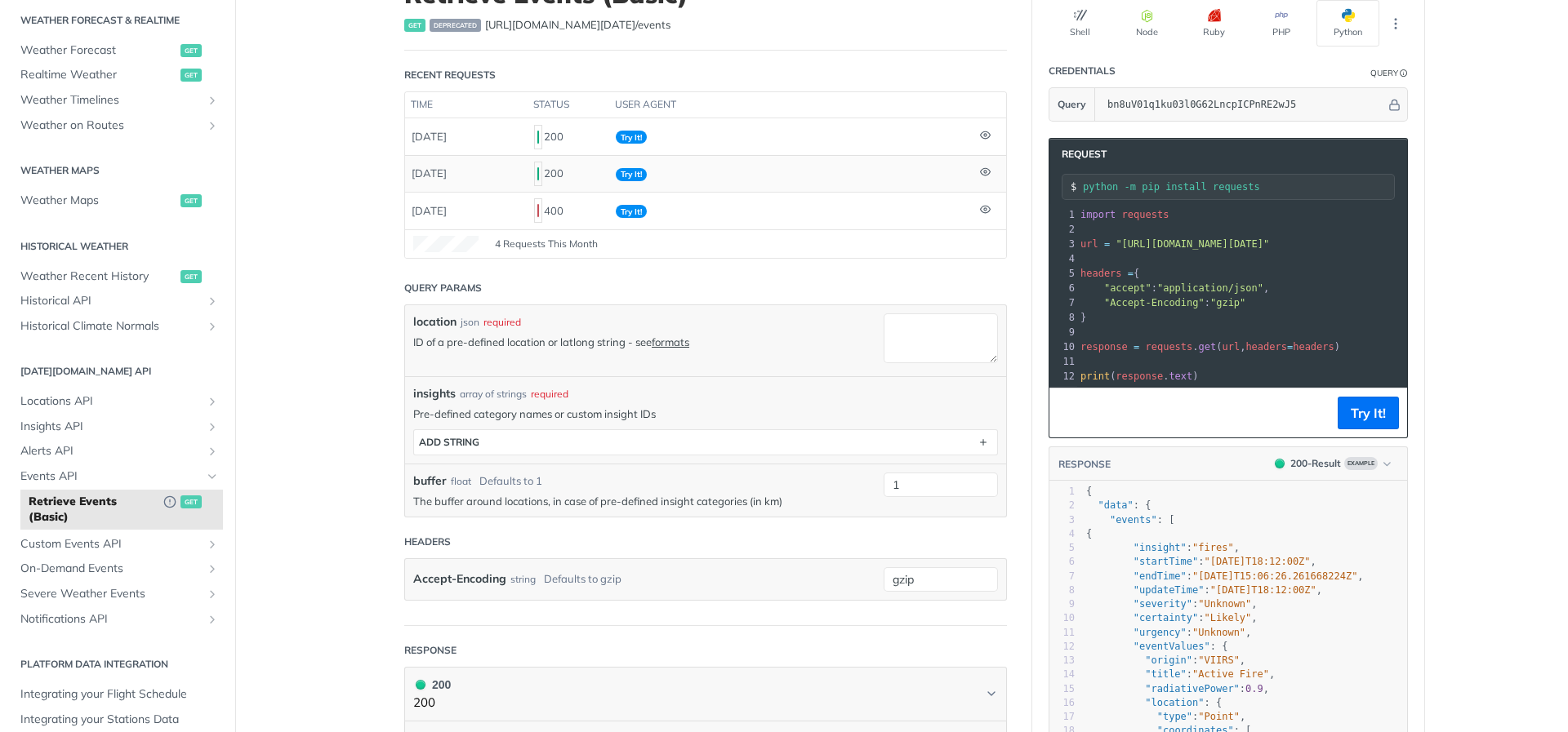
click at [703, 155] on td "Try It!" at bounding box center [791, 173] width 364 height 37
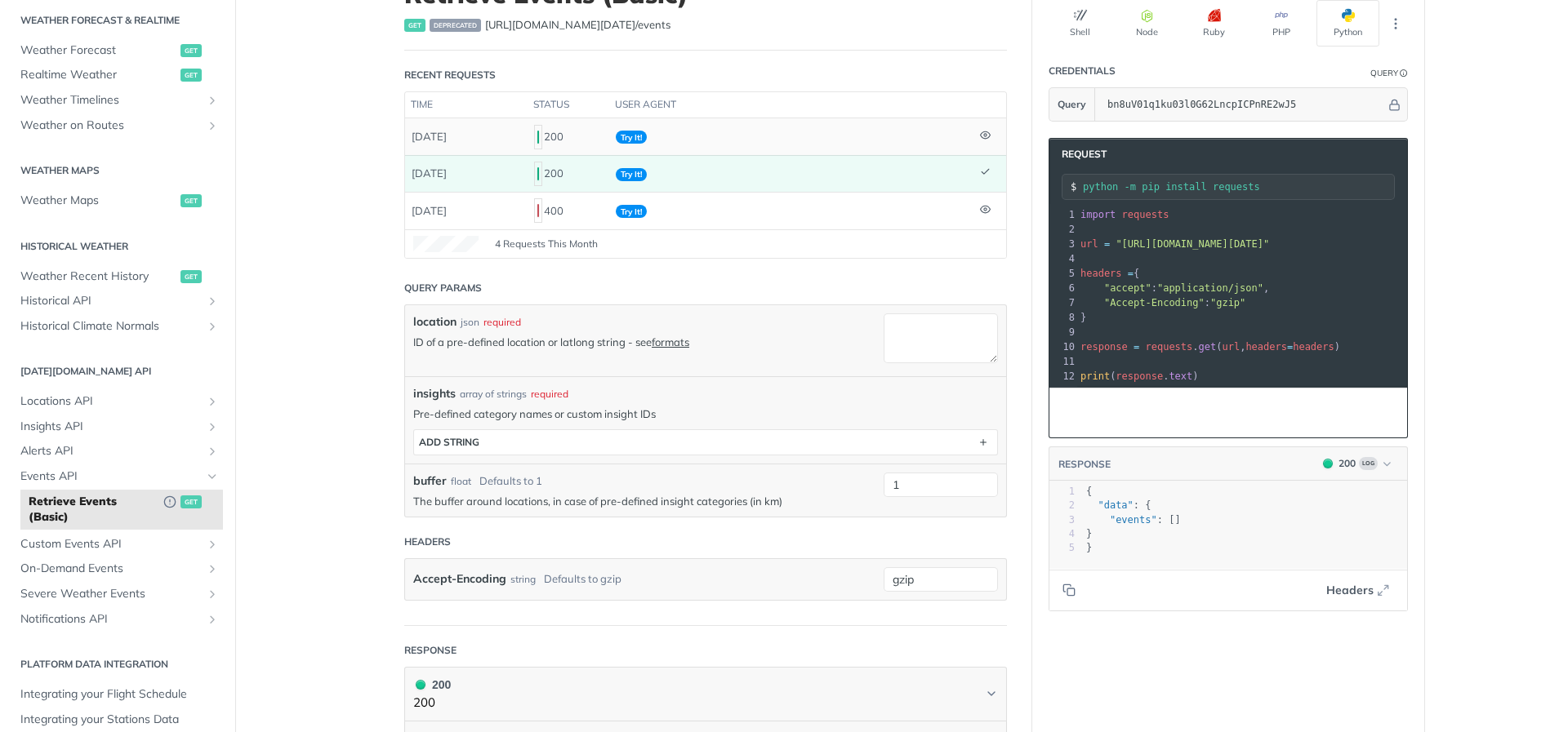
click at [781, 135] on td "Try It!" at bounding box center [791, 136] width 364 height 36
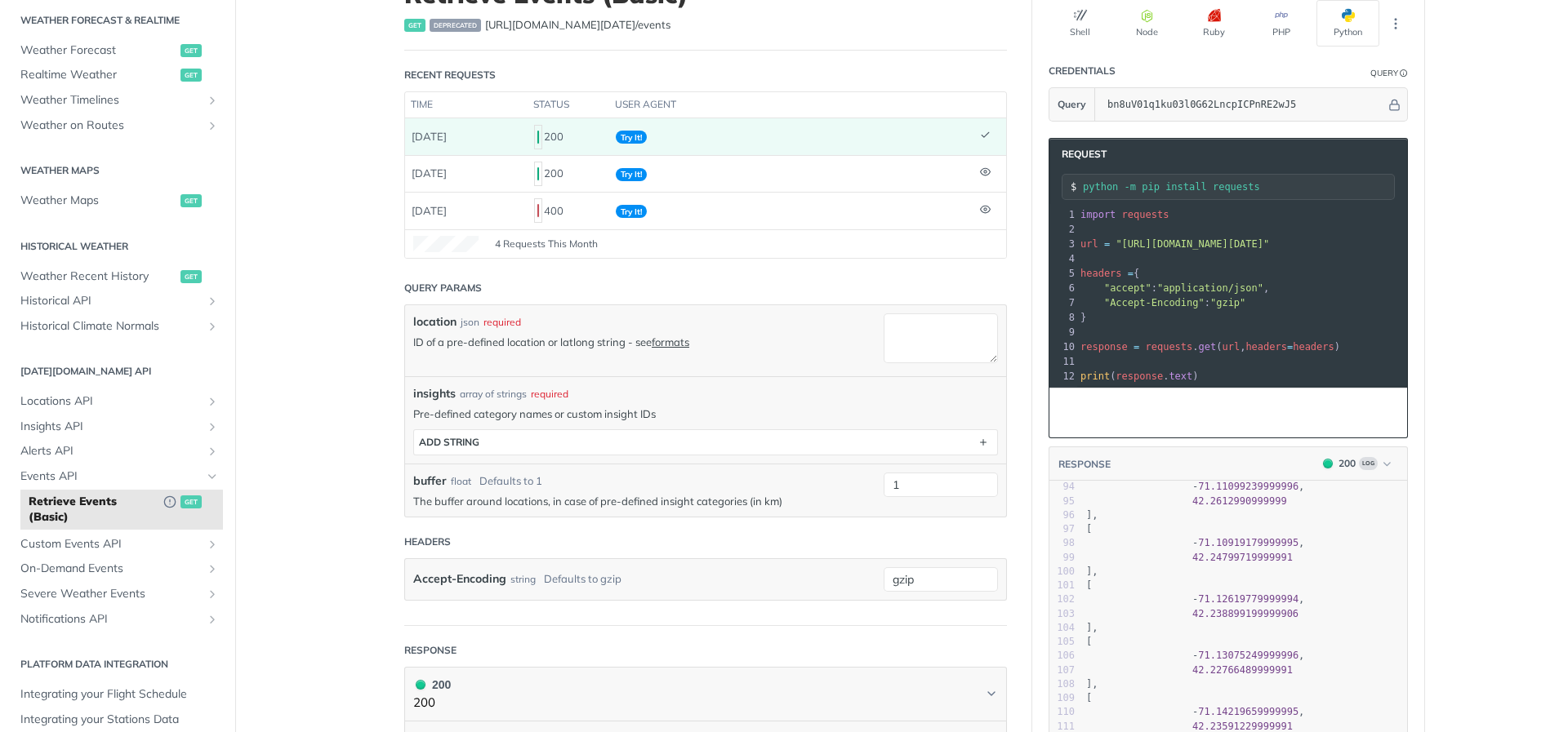
scroll to position [1510, 0]
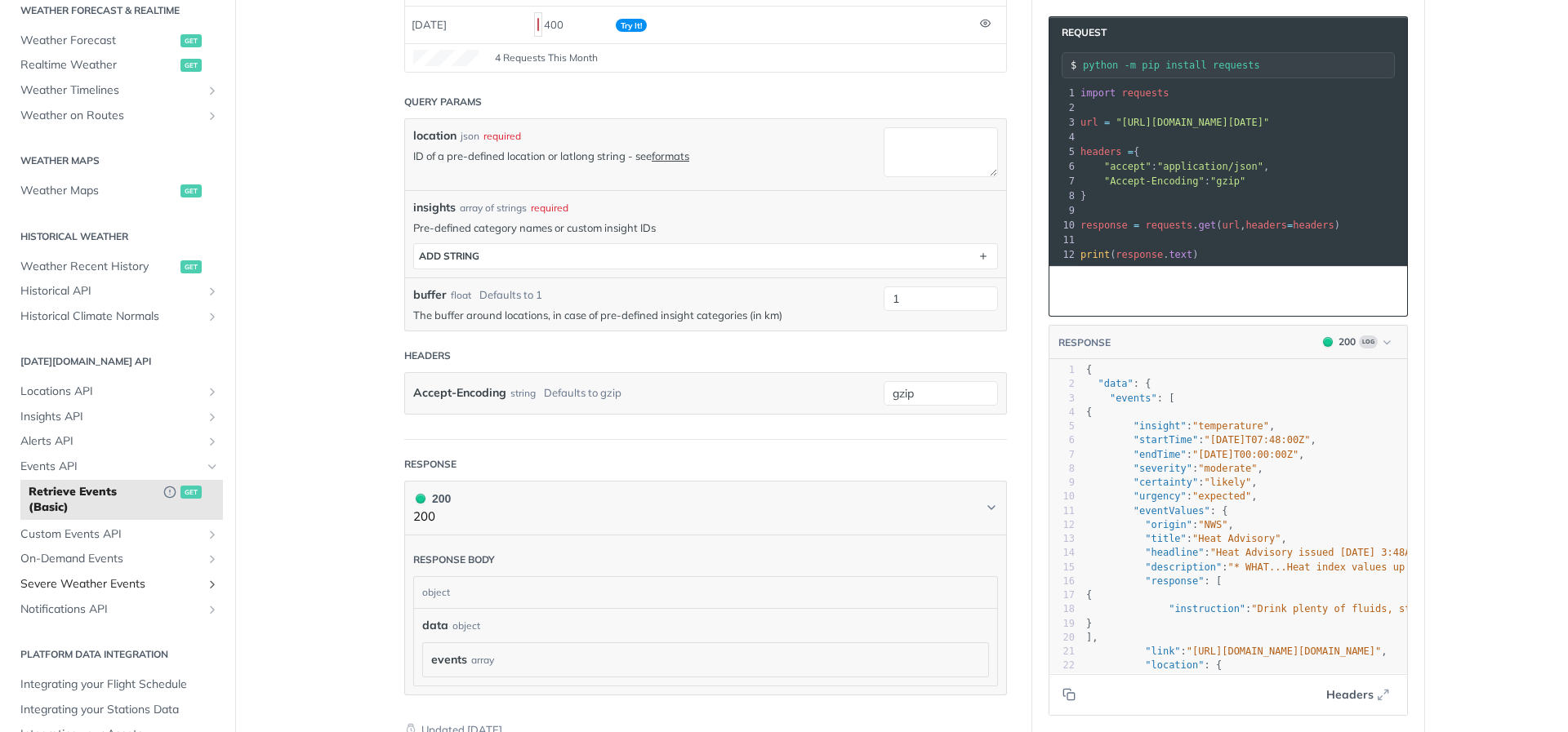
click at [183, 592] on link "Severe Weather Events" at bounding box center [118, 585] width 211 height 25
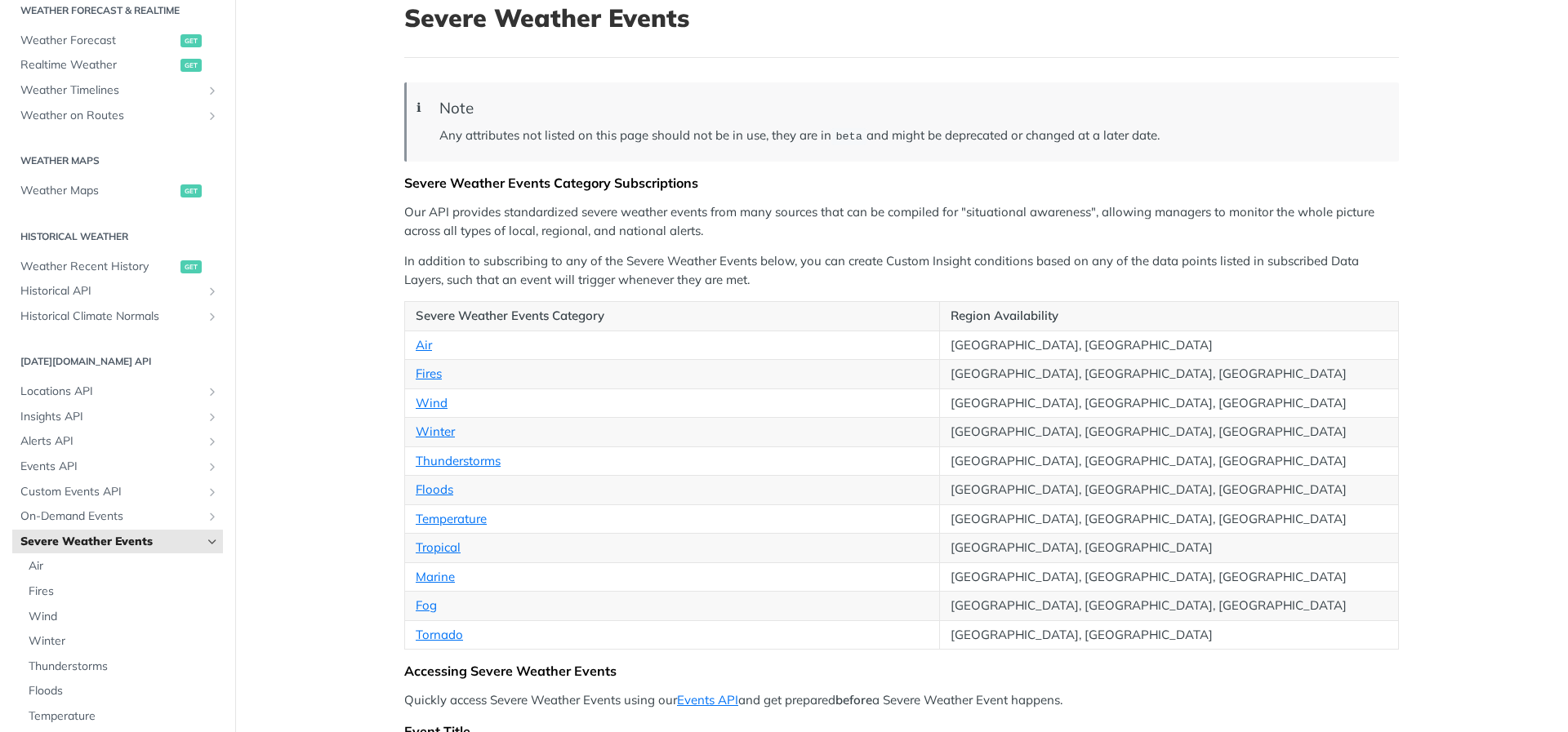
click at [449, 536] on td "Tropical" at bounding box center [673, 549] width 535 height 29
click at [460, 526] on td "Temperature" at bounding box center [673, 519] width 535 height 29
click at [470, 516] on link "Temperature" at bounding box center [452, 518] width 71 height 15
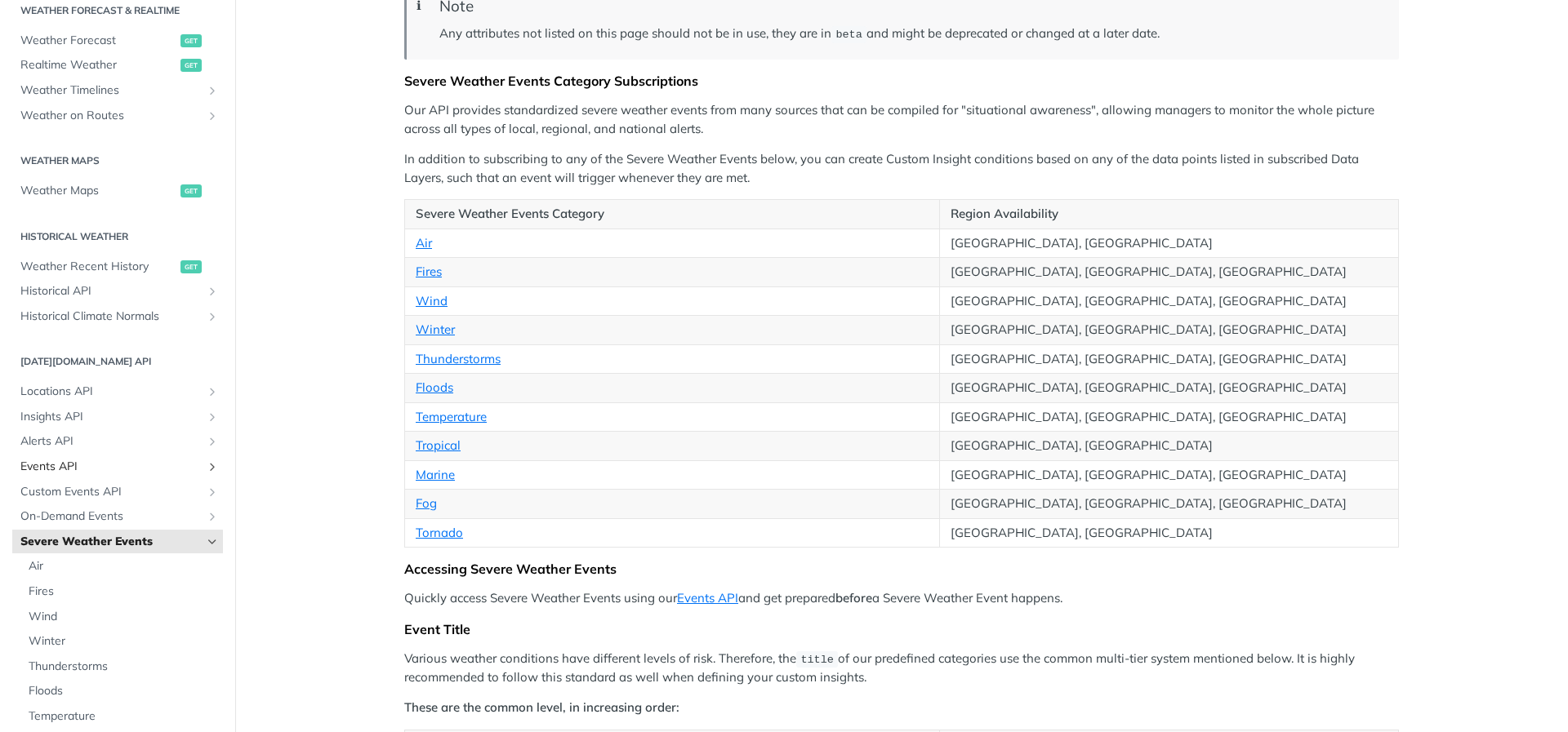
click at [171, 469] on span "Events API" at bounding box center [111, 467] width 182 height 16
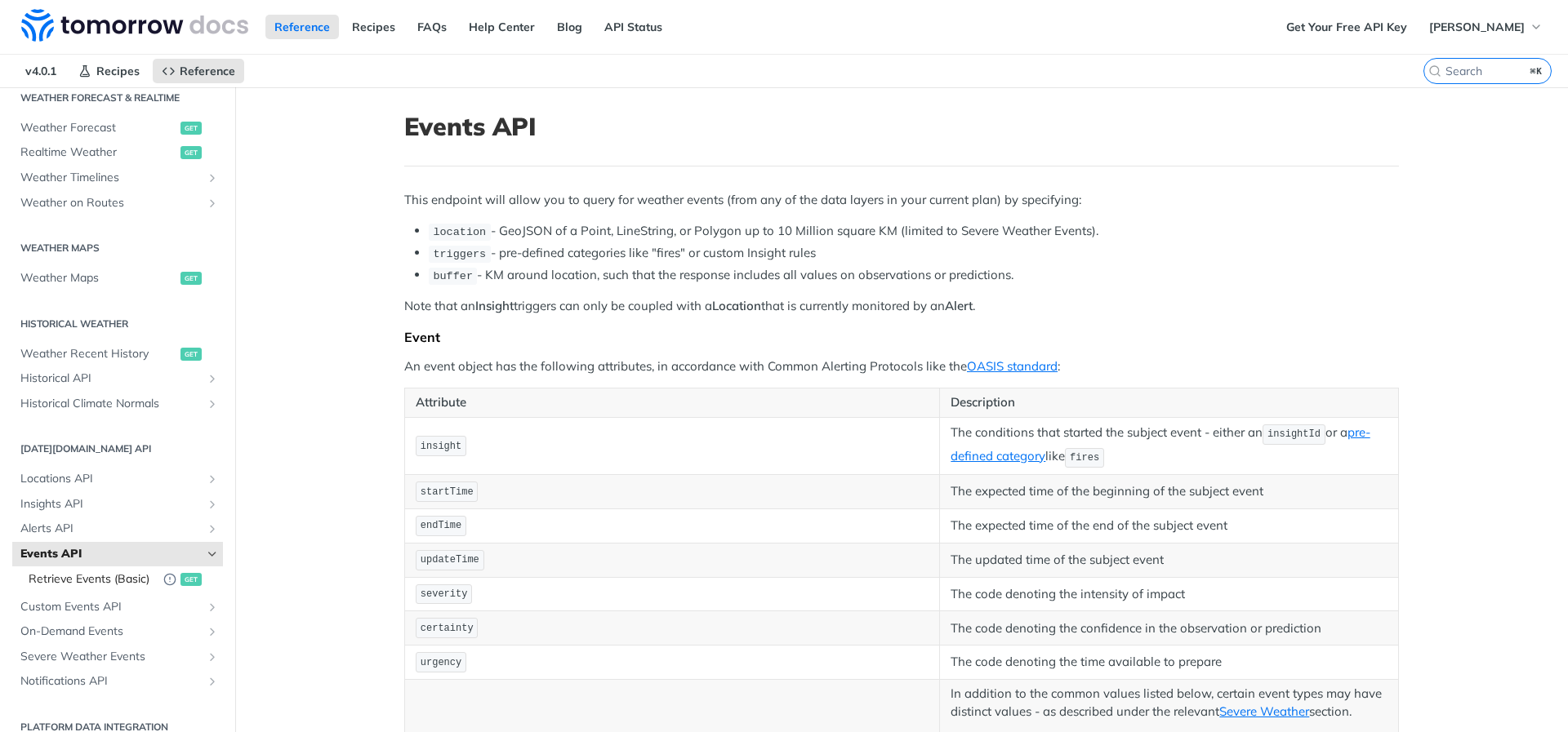
click at [123, 579] on span "Retrieve Events (Basic)" at bounding box center [92, 580] width 127 height 16
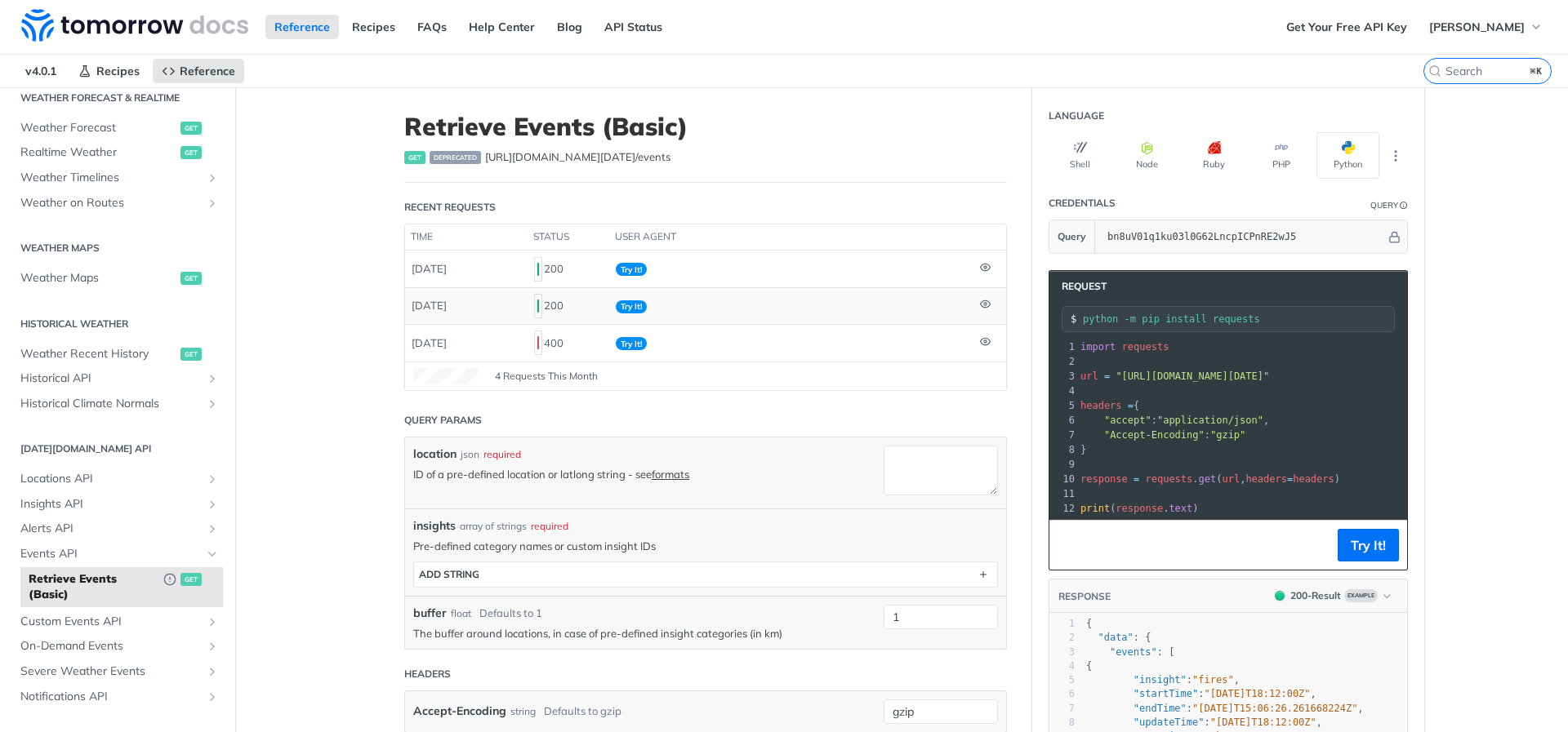
click at [683, 310] on td "Try It!" at bounding box center [791, 305] width 364 height 37
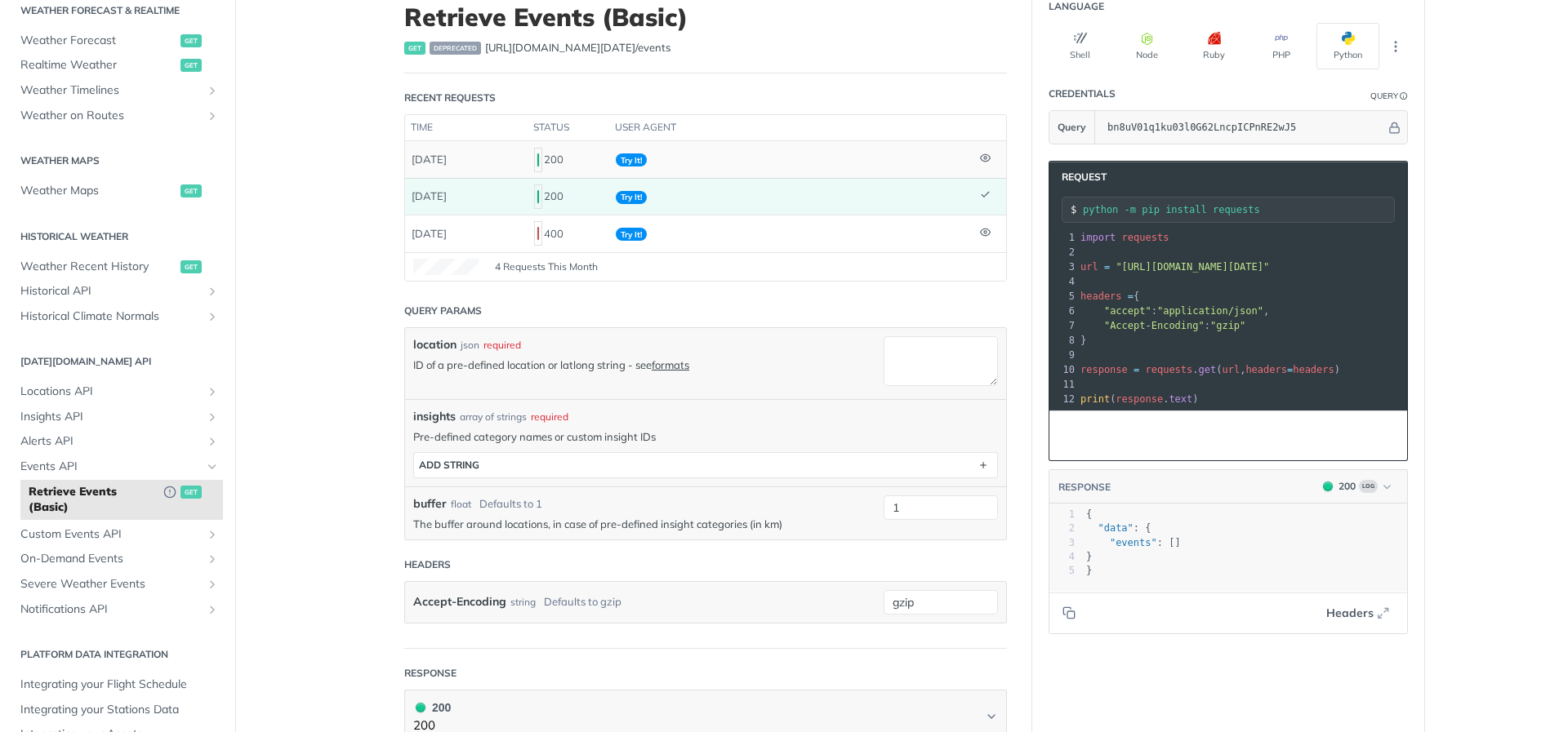
click at [827, 171] on td "Try It!" at bounding box center [791, 159] width 364 height 36
